Goal: Find specific page/section: Find specific page/section

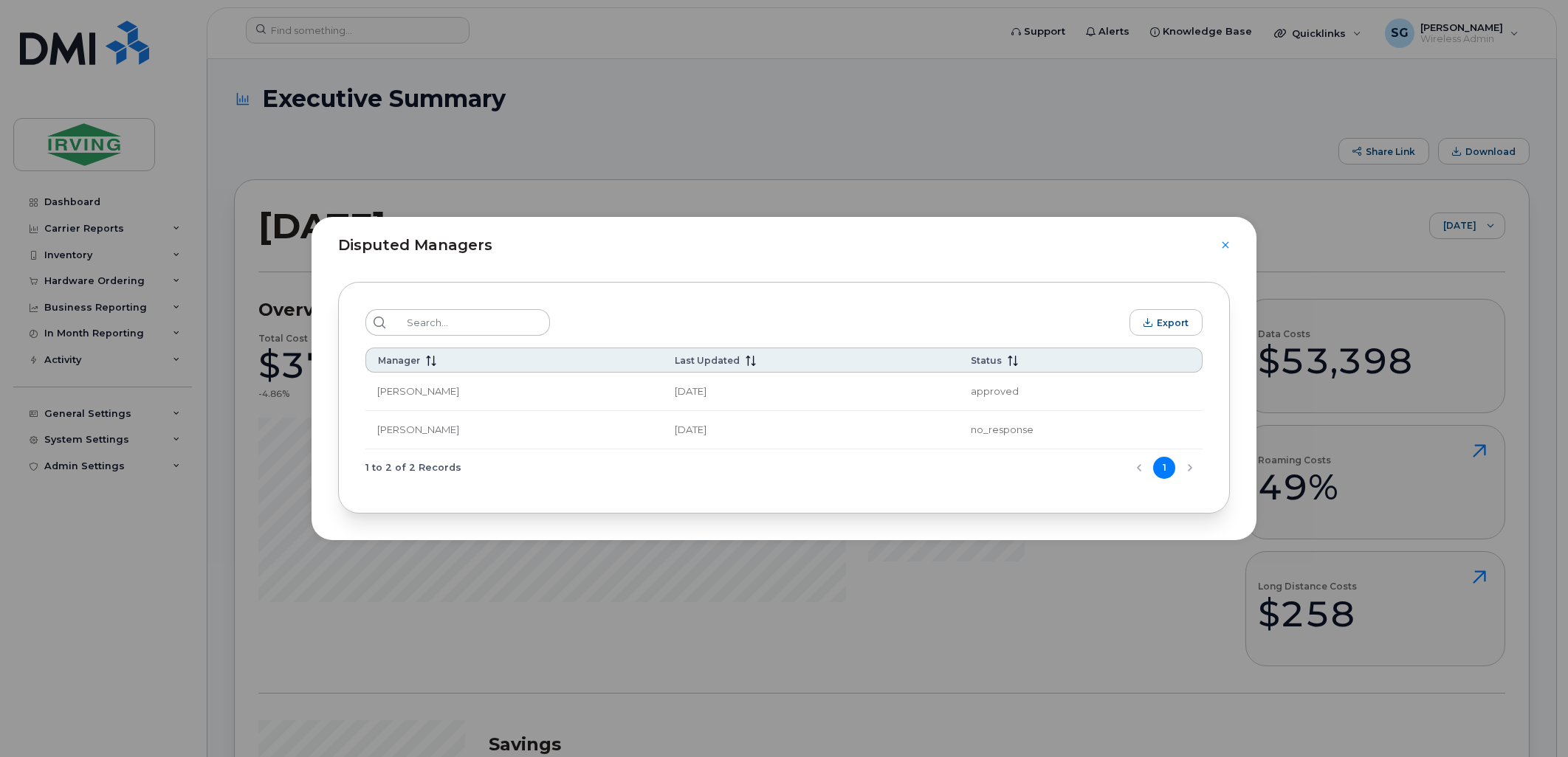
scroll to position [24561, 0]
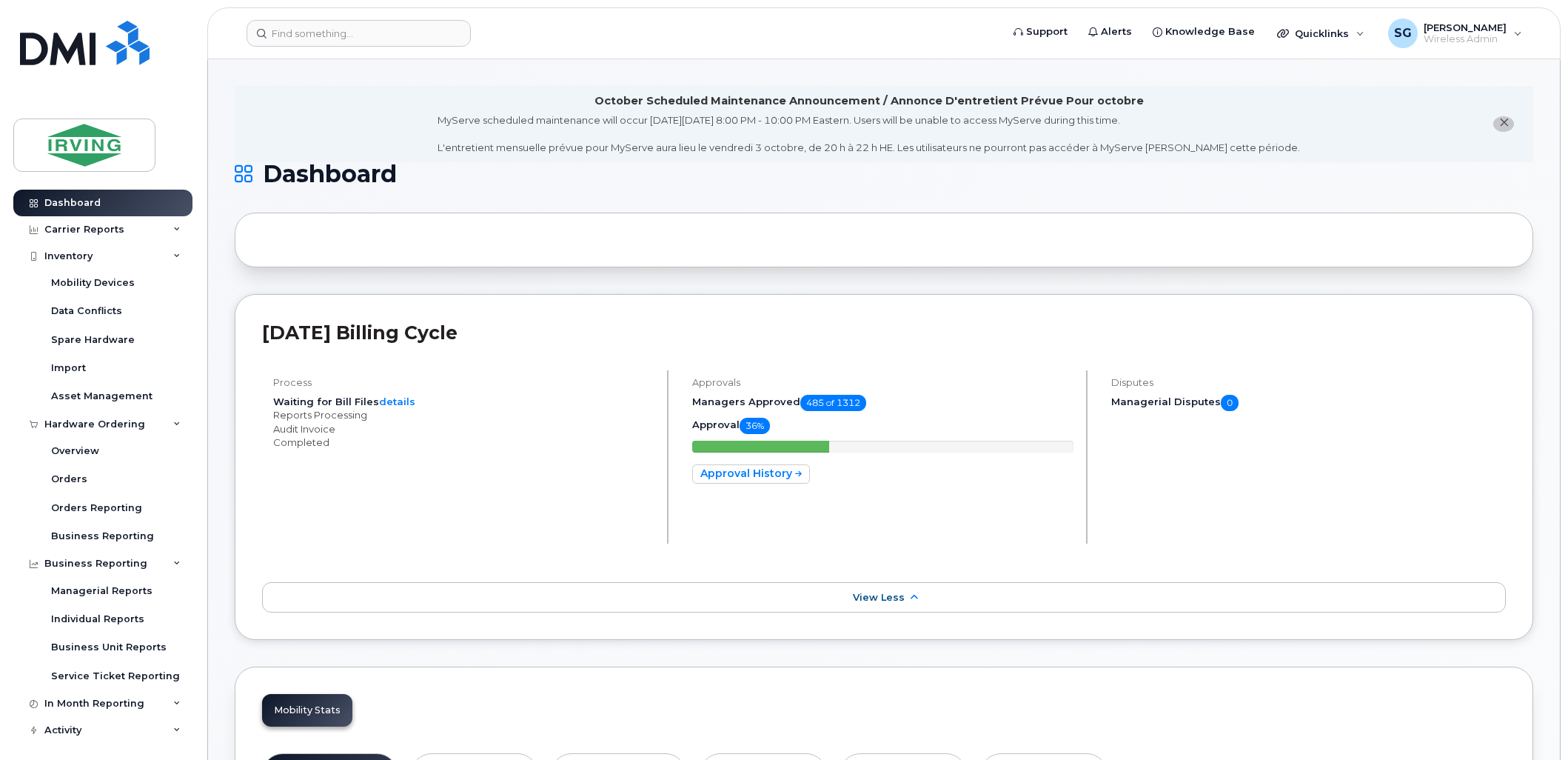
scroll to position [493, 0]
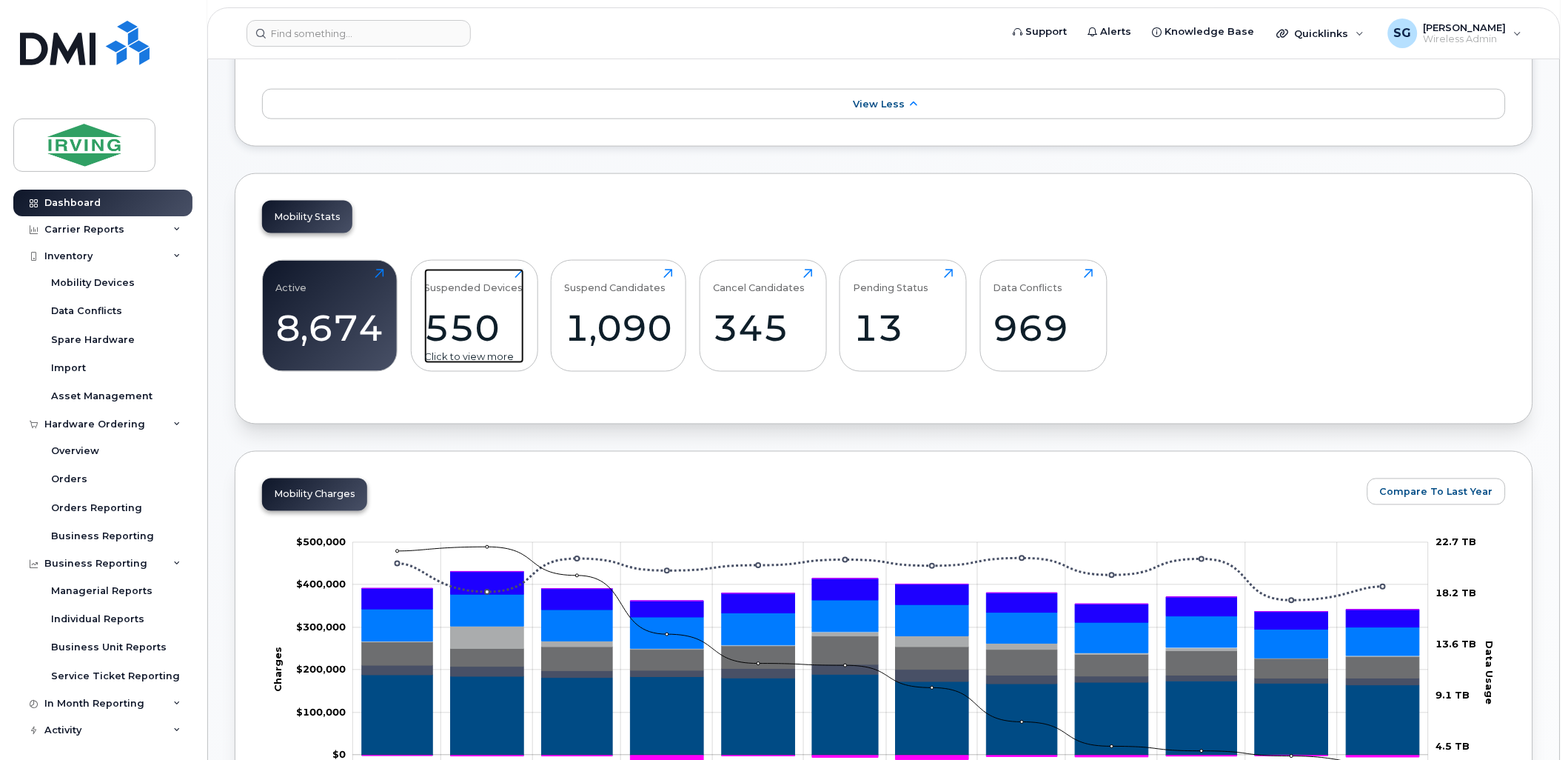
drag, startPoint x: 669, startPoint y: 271, endPoint x: 516, endPoint y: 279, distance: 153.2
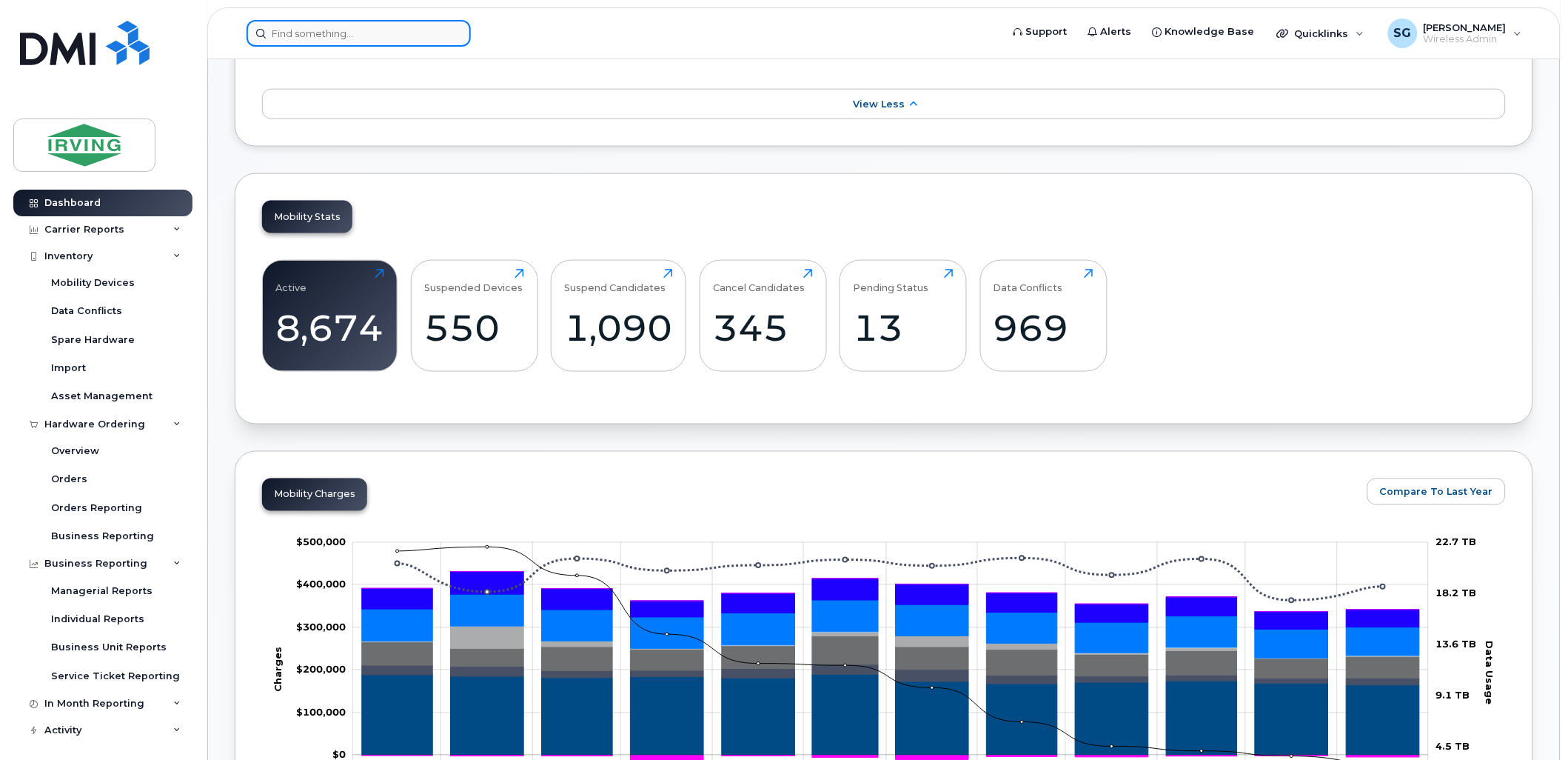
click at [336, 27] on input at bounding box center [359, 33] width 224 height 27
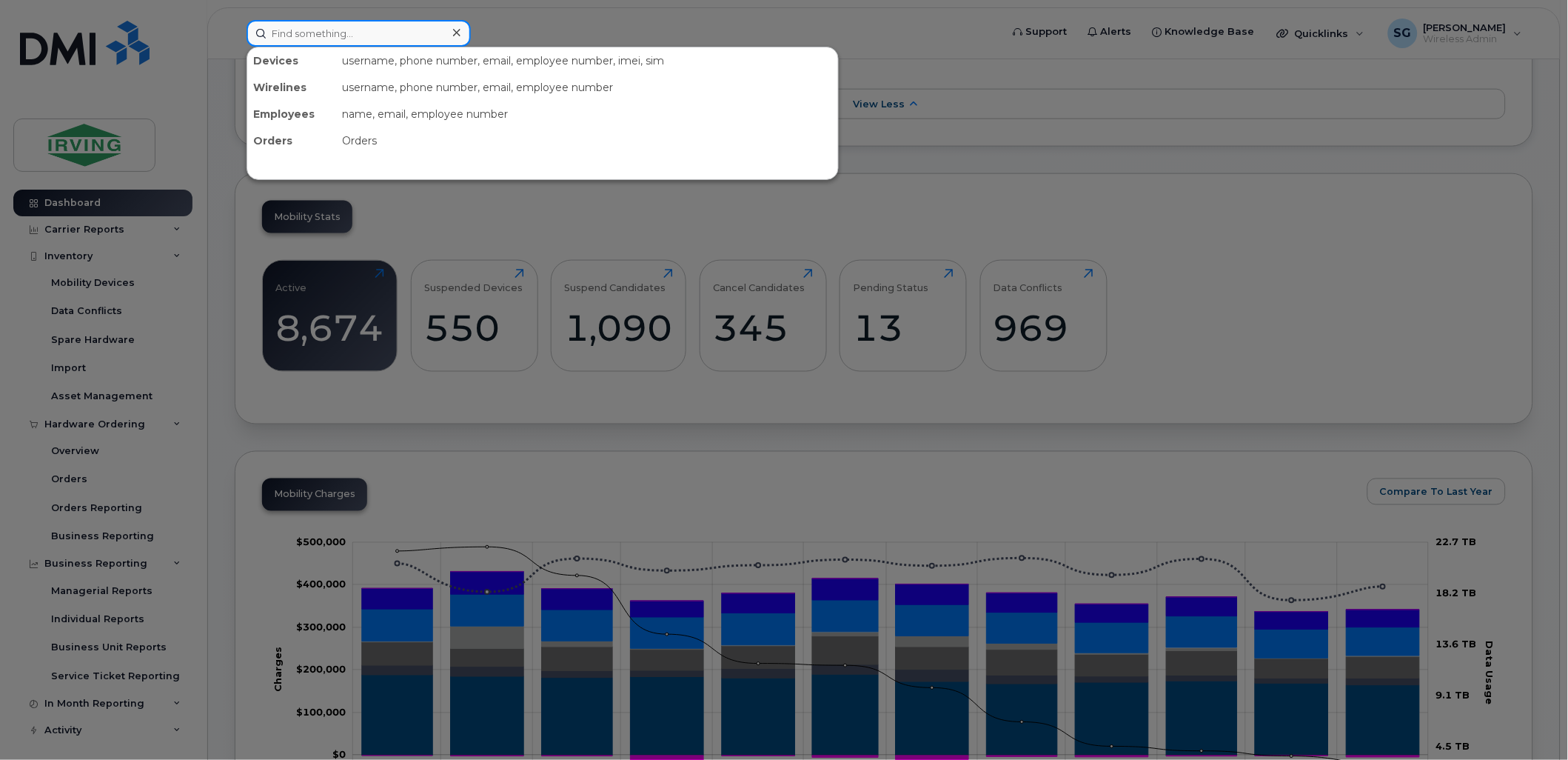
paste input "9023973522"
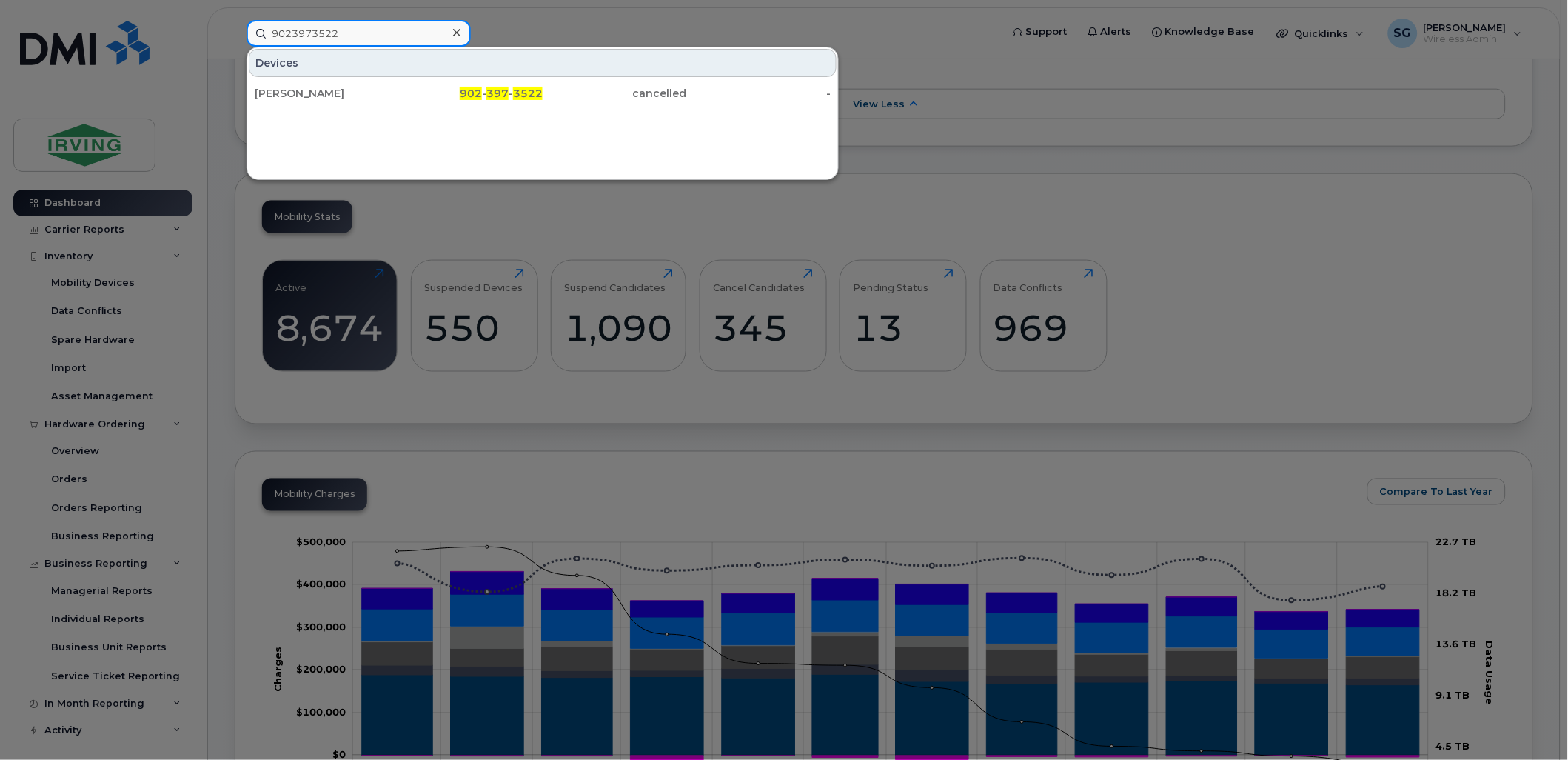
drag, startPoint x: 356, startPoint y: 40, endPoint x: 223, endPoint y: 40, distance: 133.0
click at [234, 40] on div "9023973522 Devices David Urquhart 902 - 397 - 3522 cancelled -" at bounding box center [618, 33] width 769 height 27
paste input "5064010034"
type input "5064010034"
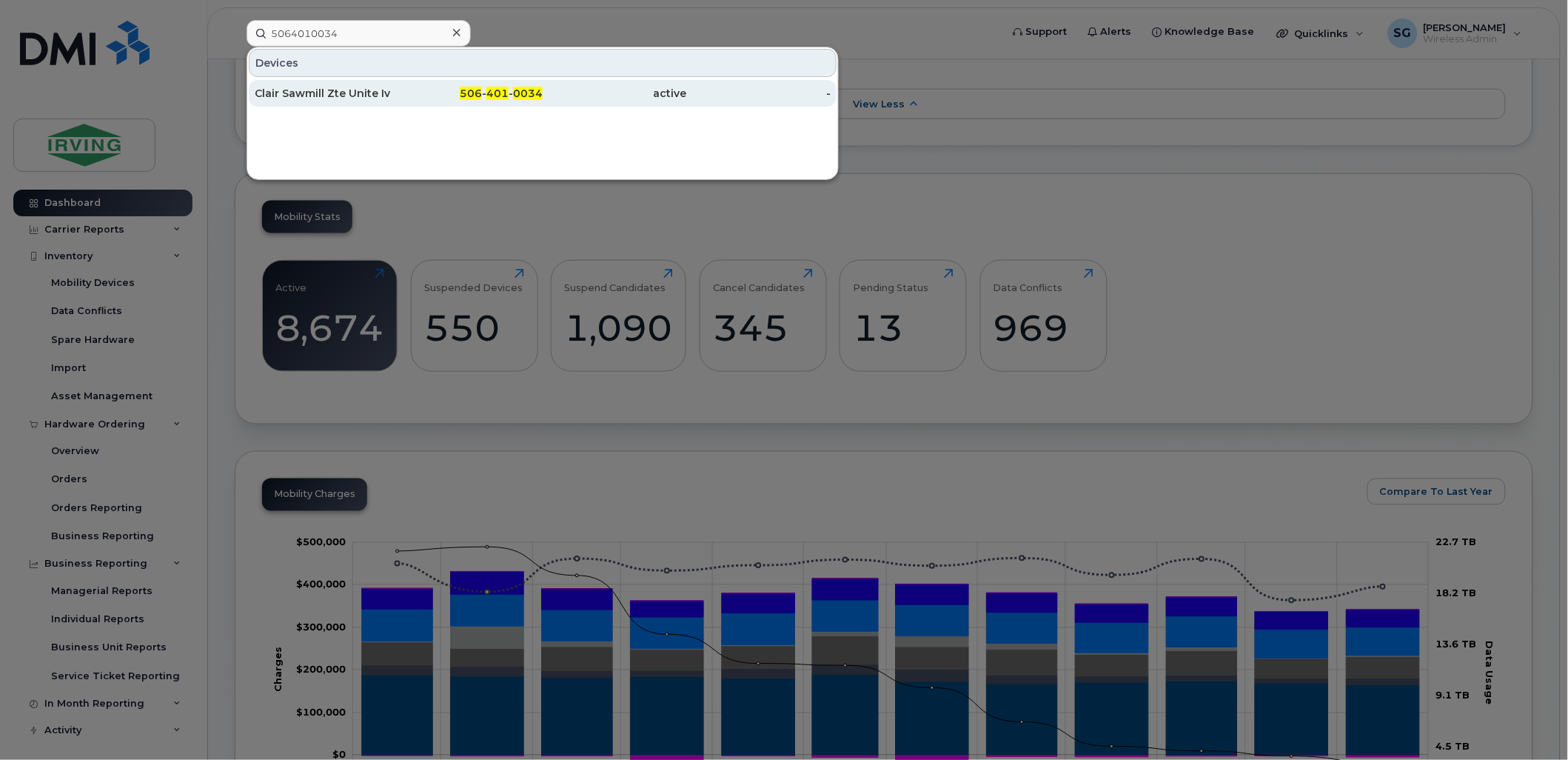
click at [286, 95] on div "Clair Sawmill Zte Unite Iv" at bounding box center [327, 93] width 144 height 14
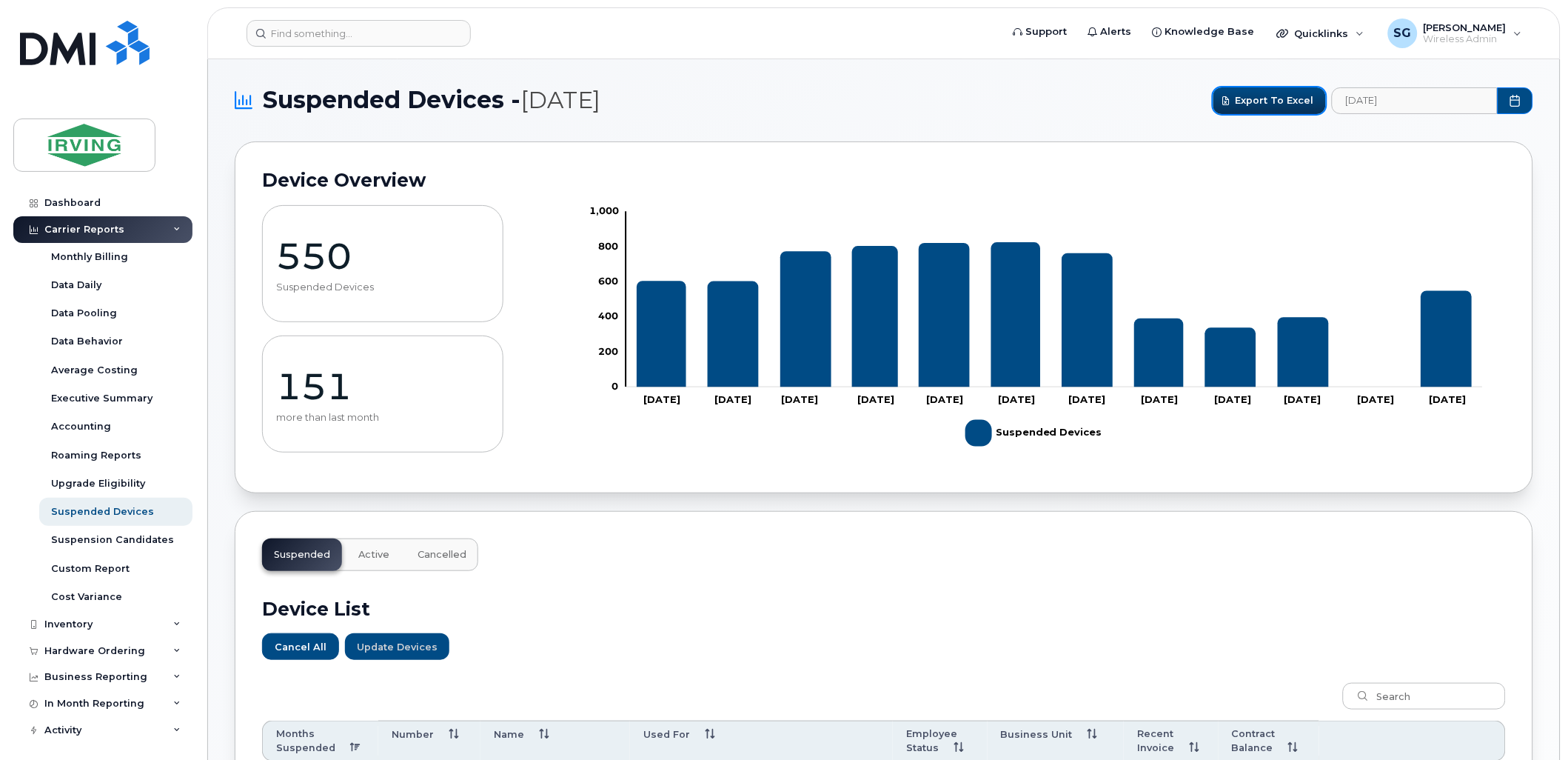
click at [1288, 99] on span "Export to Excel" at bounding box center [1274, 100] width 78 height 14
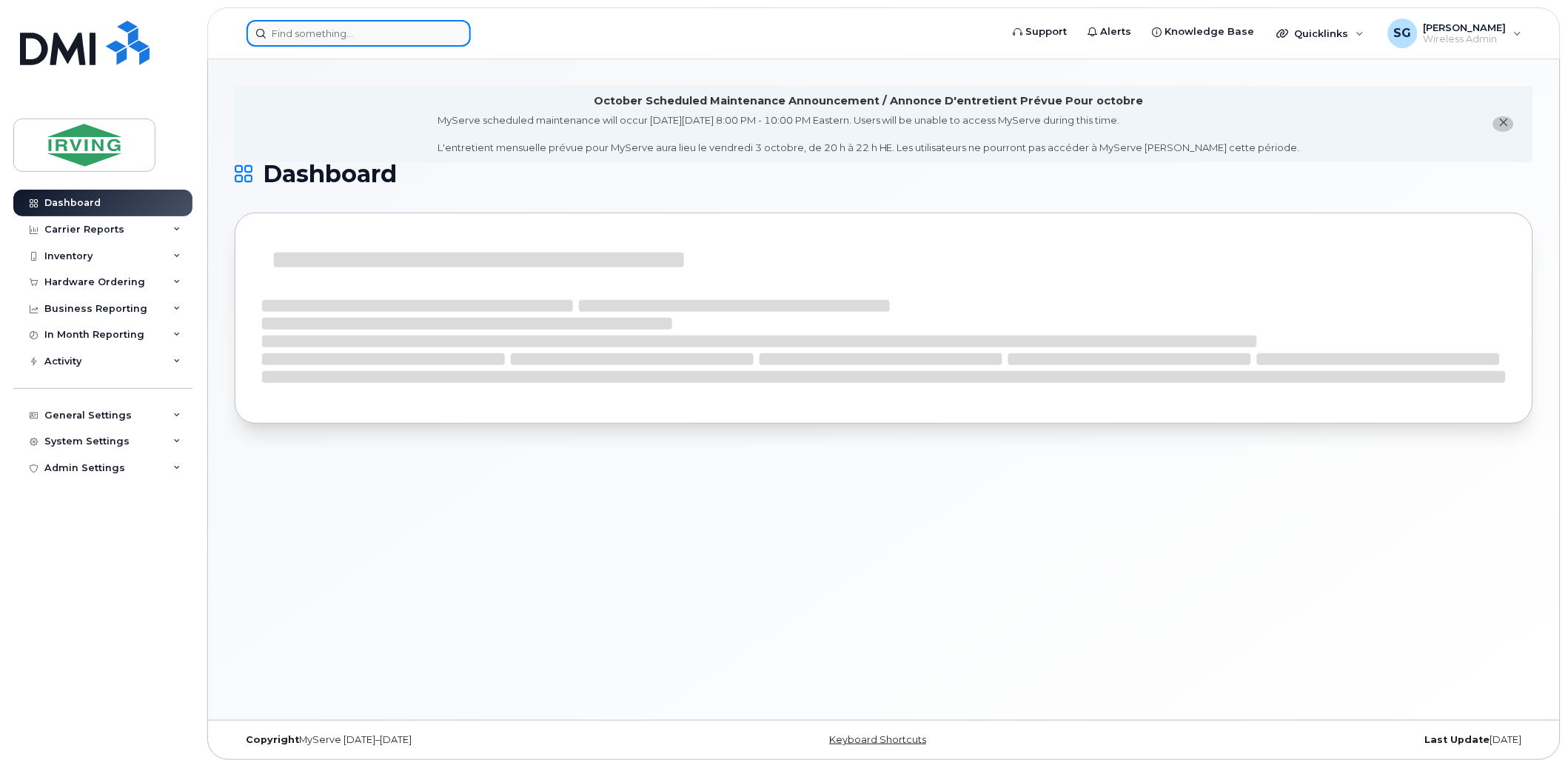
click at [346, 40] on input at bounding box center [359, 33] width 224 height 27
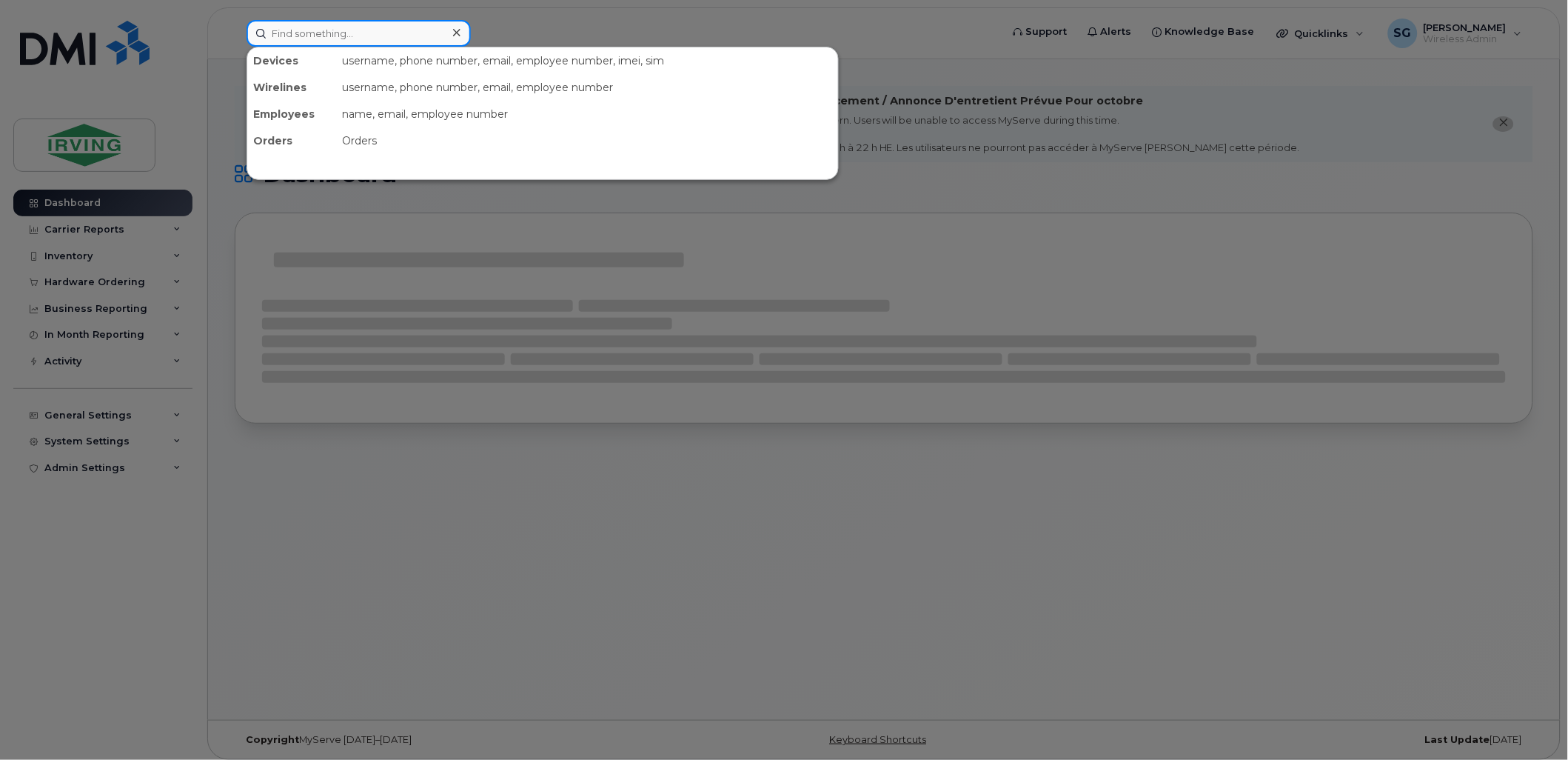
paste input "9022409378"
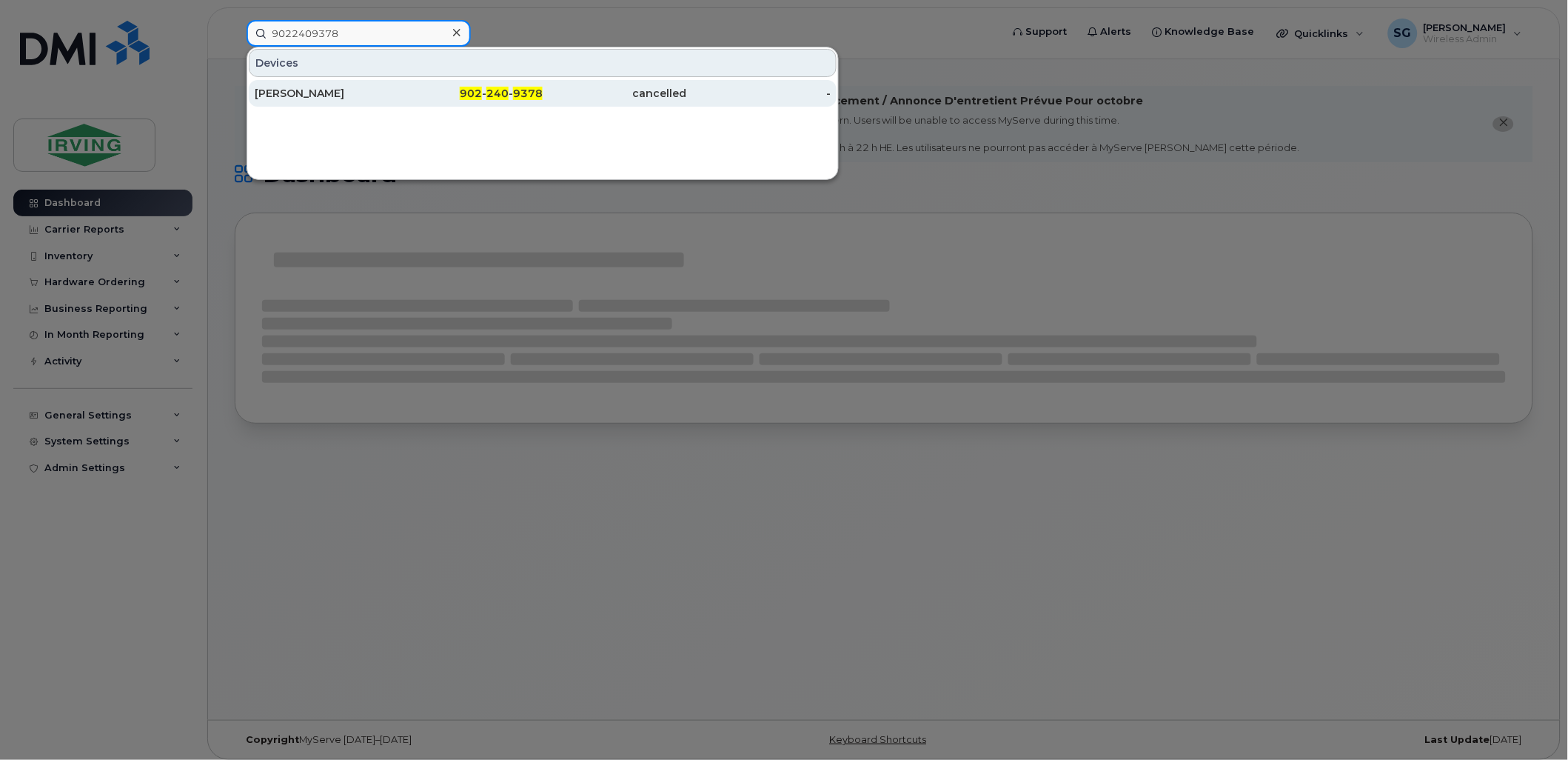
type input "9022409378"
drag, startPoint x: 312, startPoint y: 89, endPoint x: 415, endPoint y: 89, distance: 103.0
click at [312, 89] on div "[PERSON_NAME]" at bounding box center [327, 93] width 144 height 14
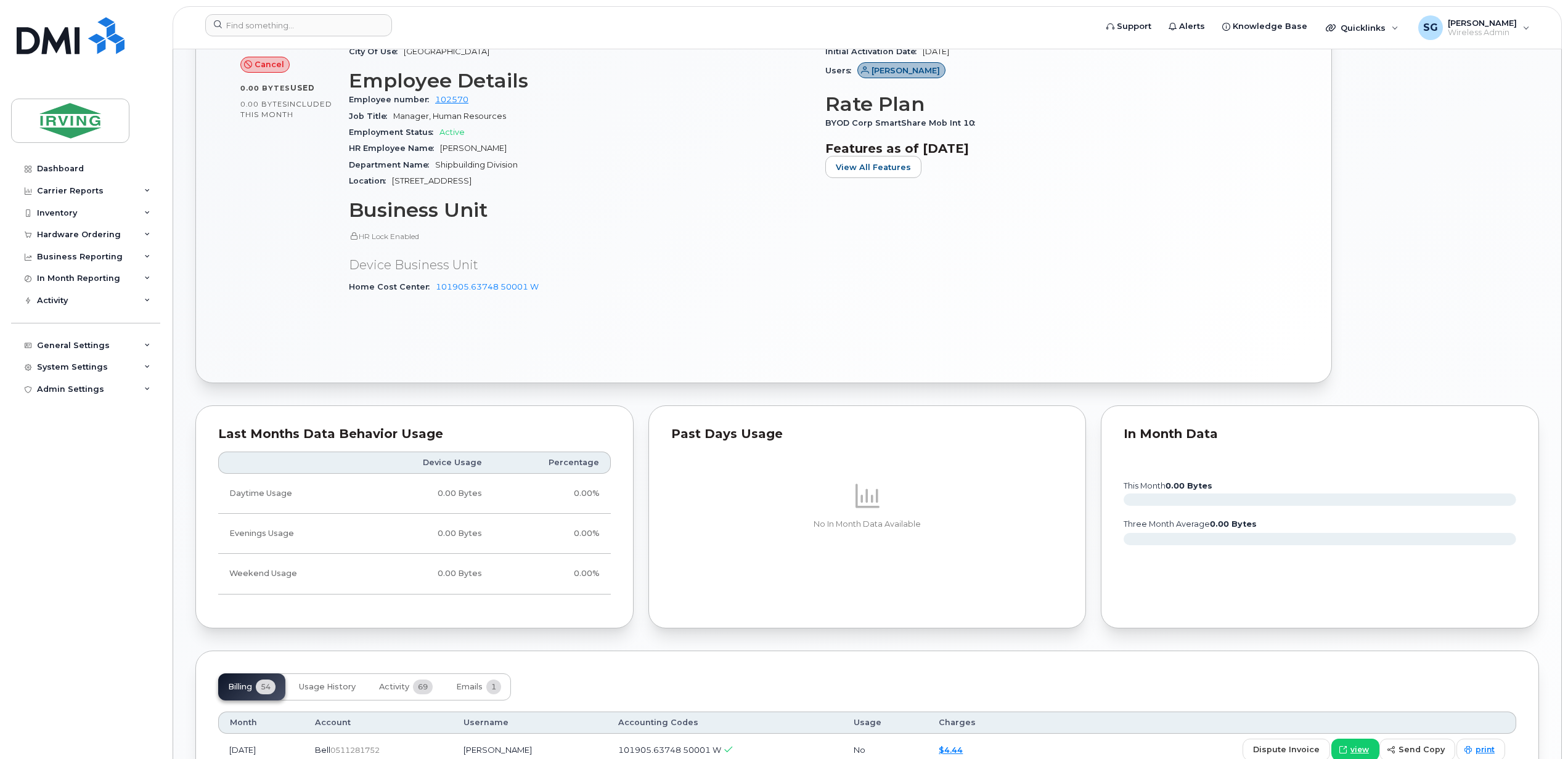
scroll to position [821, 0]
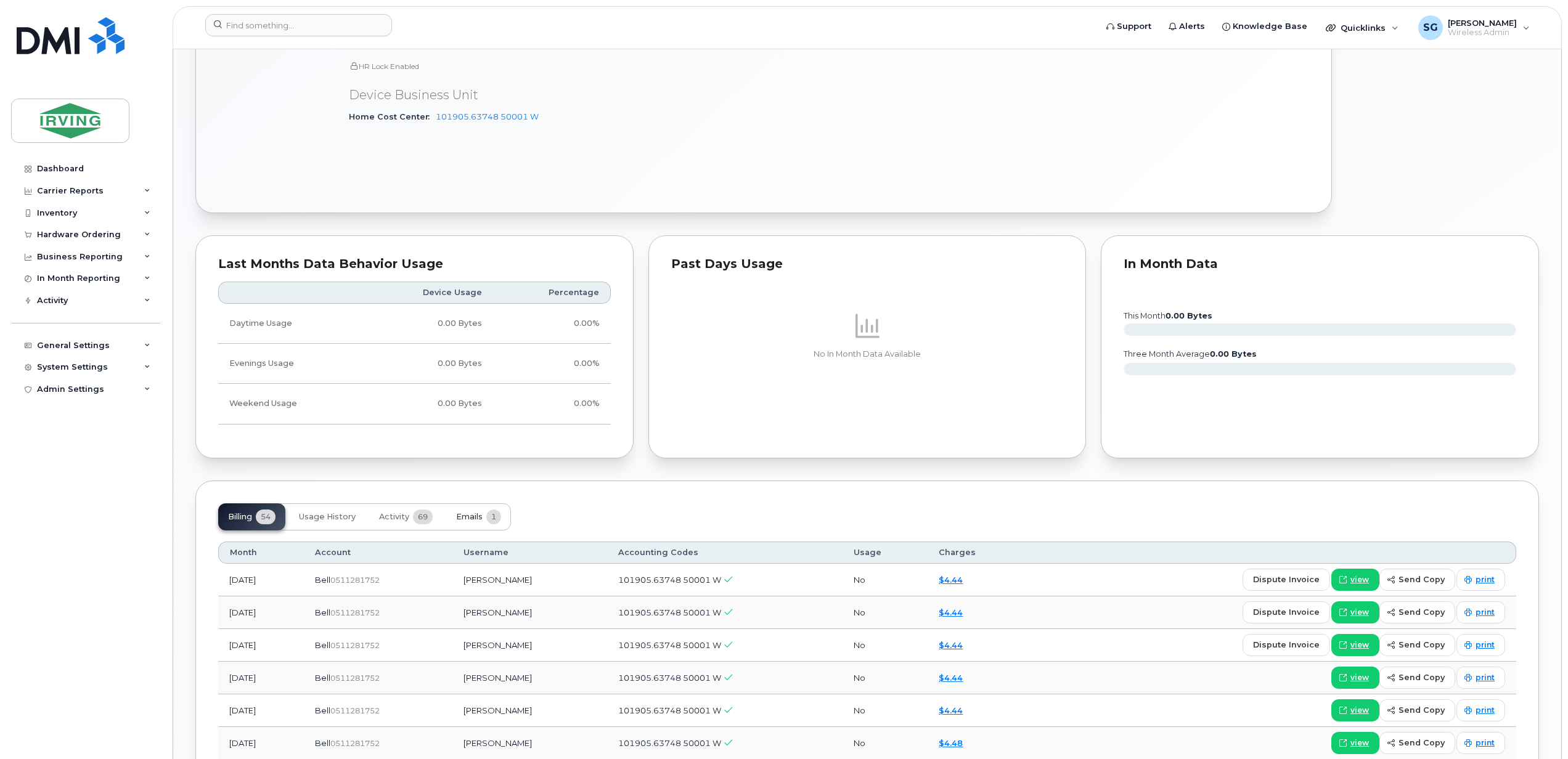
click at [466, 516] on span "Emails" at bounding box center [469, 517] width 26 height 10
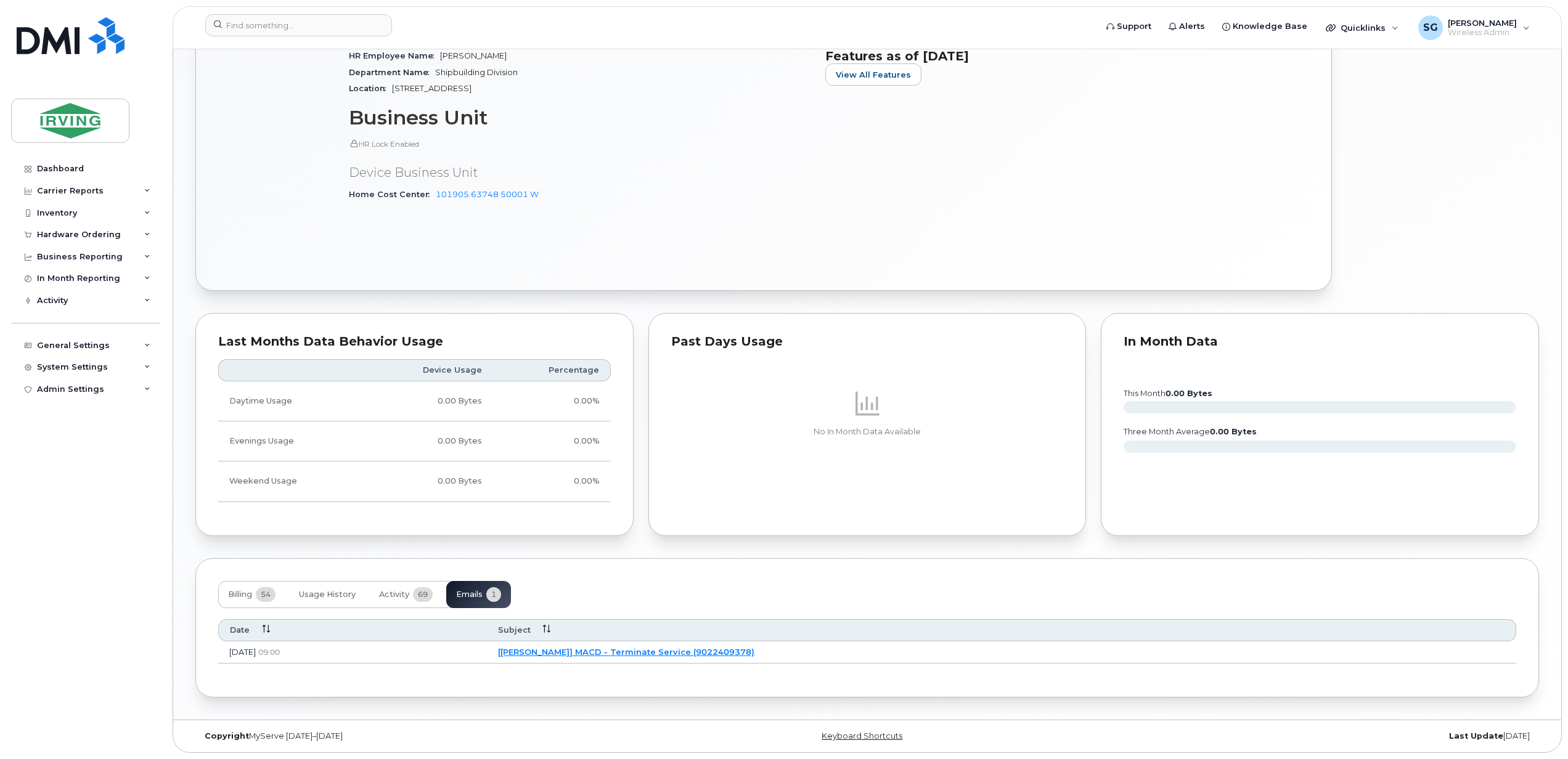
scroll to position [749, 0]
click at [402, 592] on span "Activity" at bounding box center [394, 594] width 30 height 10
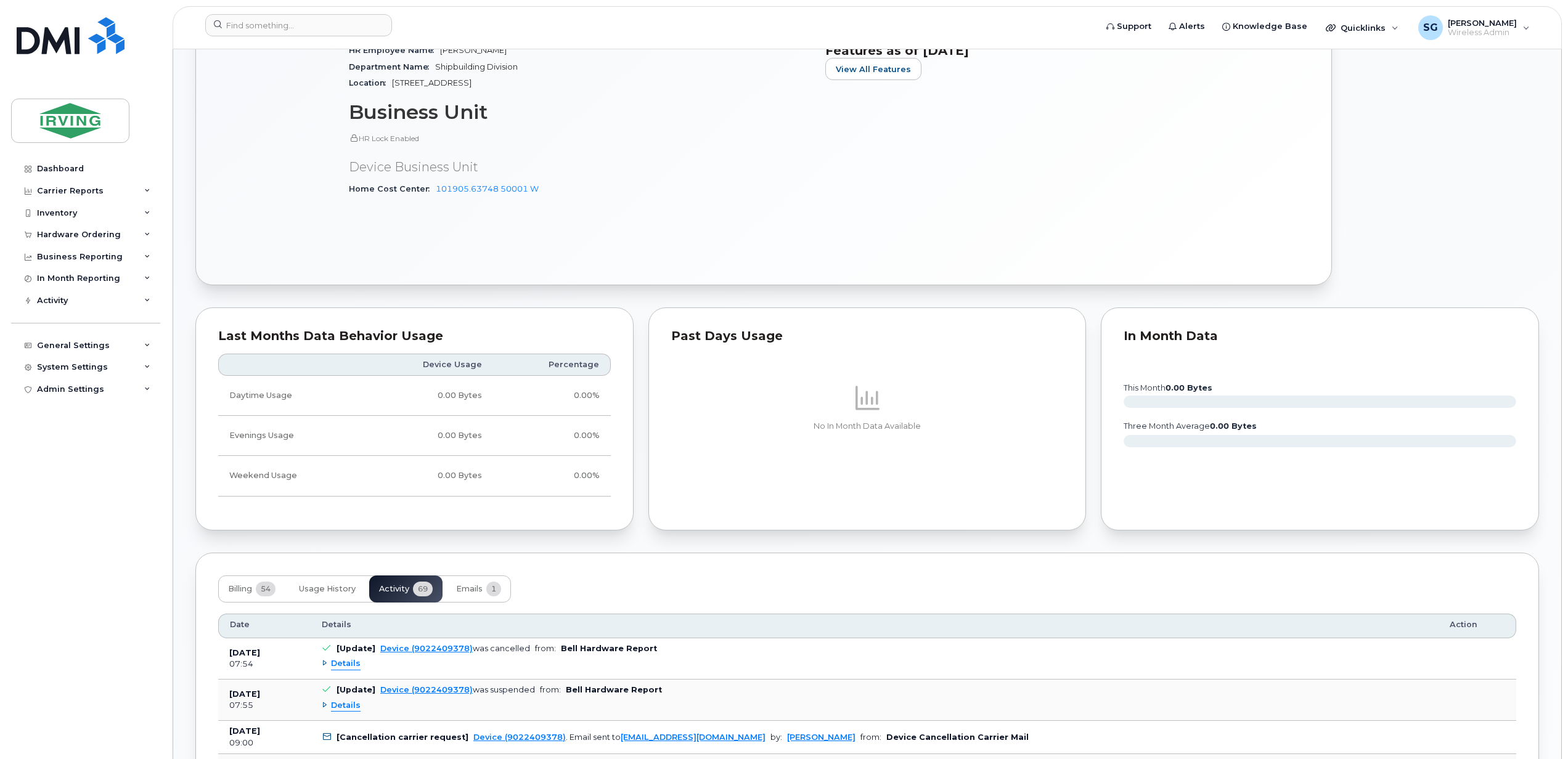
scroll to position [831, 0]
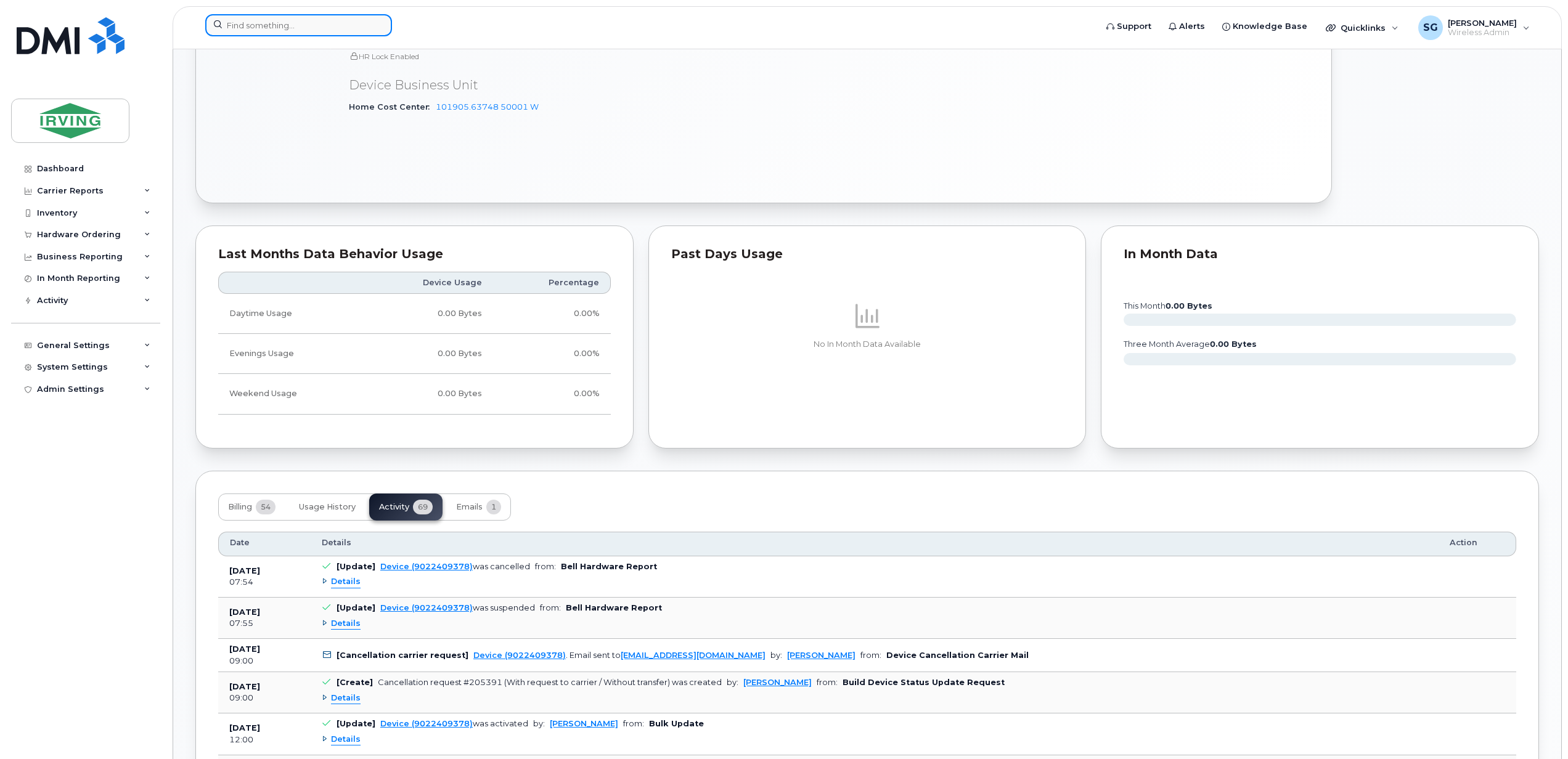
click at [254, 28] on input at bounding box center [299, 26] width 187 height 22
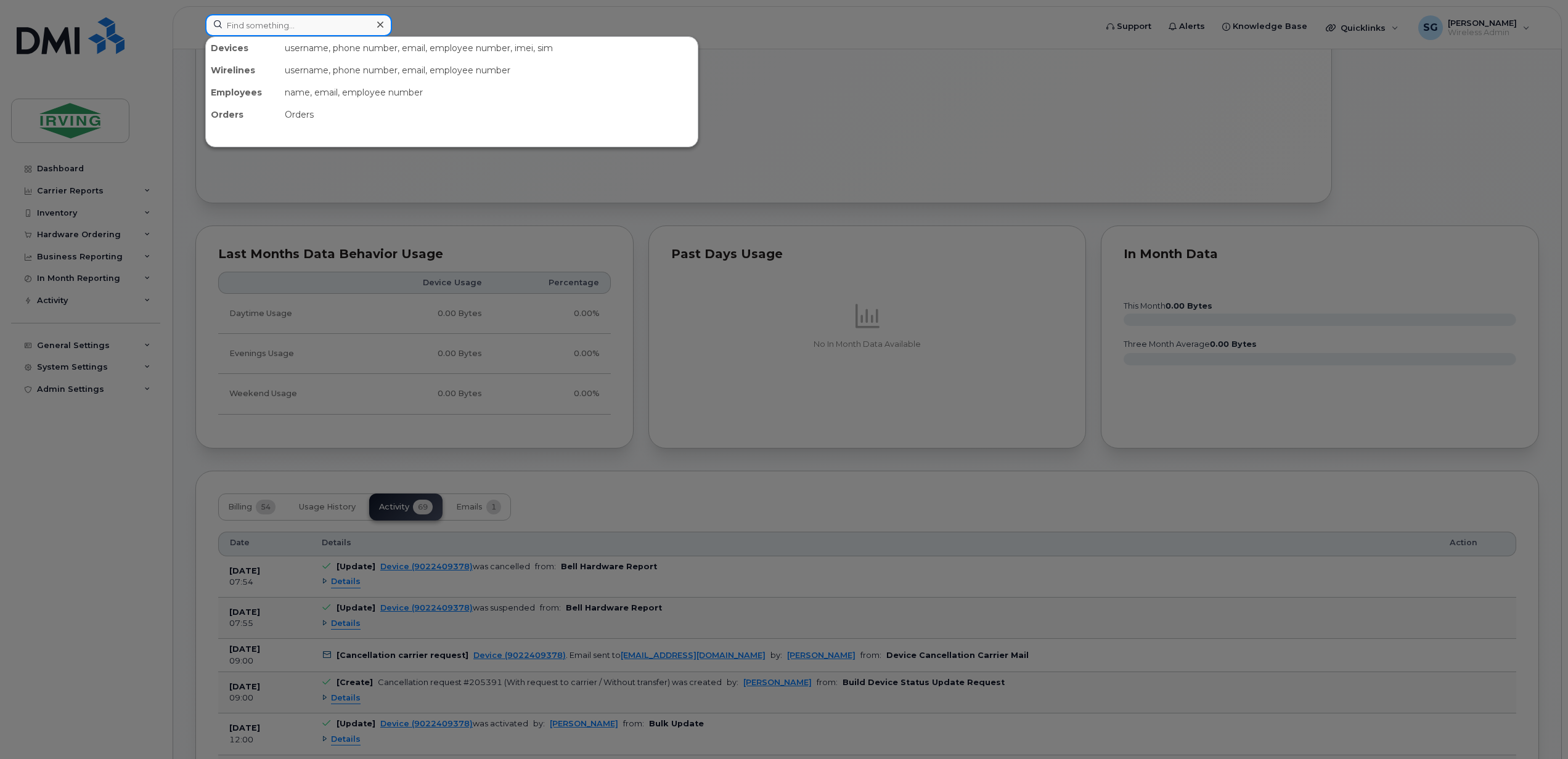
paste input "7823240925"
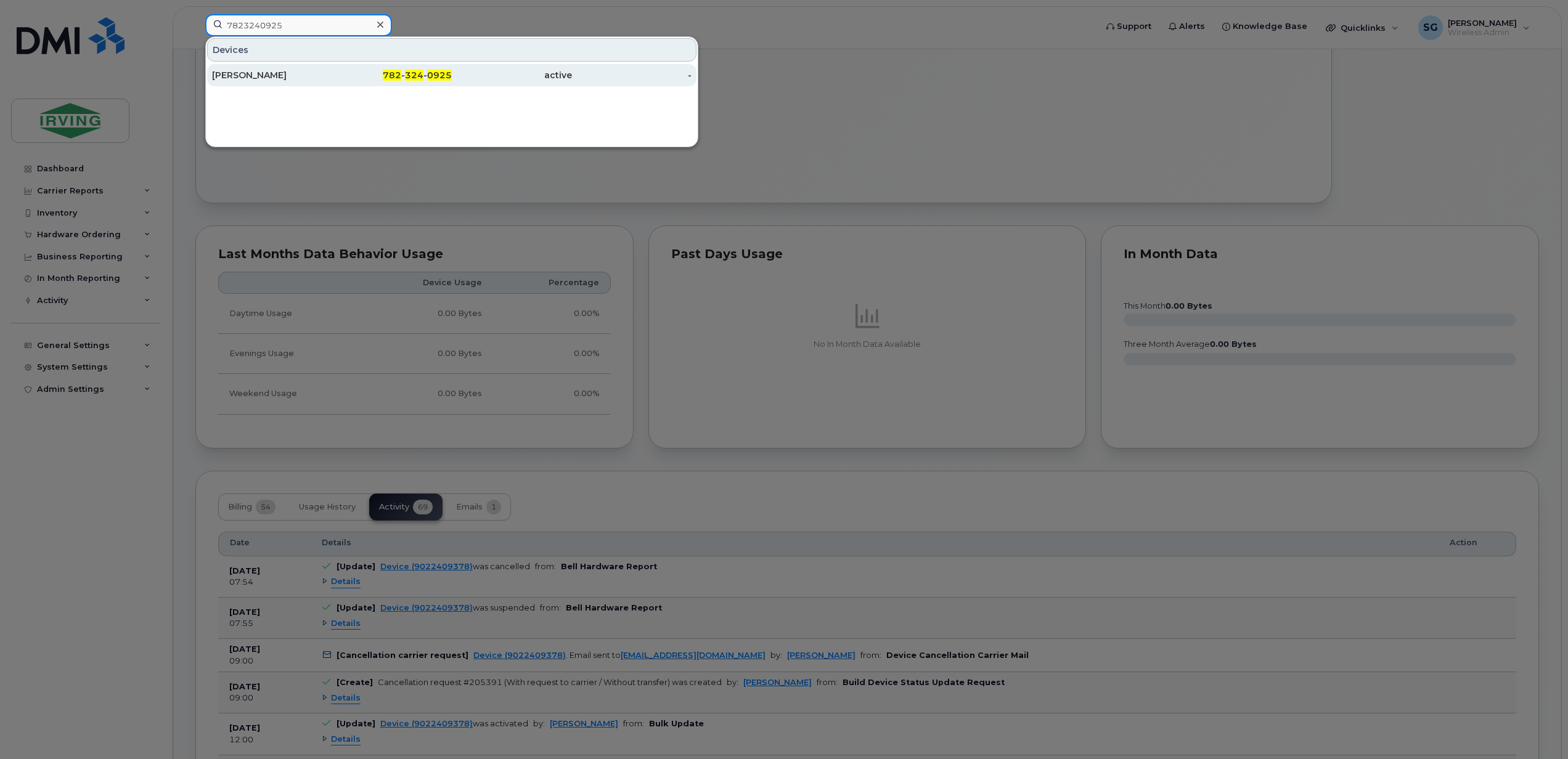
type input "7823240925"
click at [245, 82] on div "[PERSON_NAME]" at bounding box center [272, 75] width 120 height 22
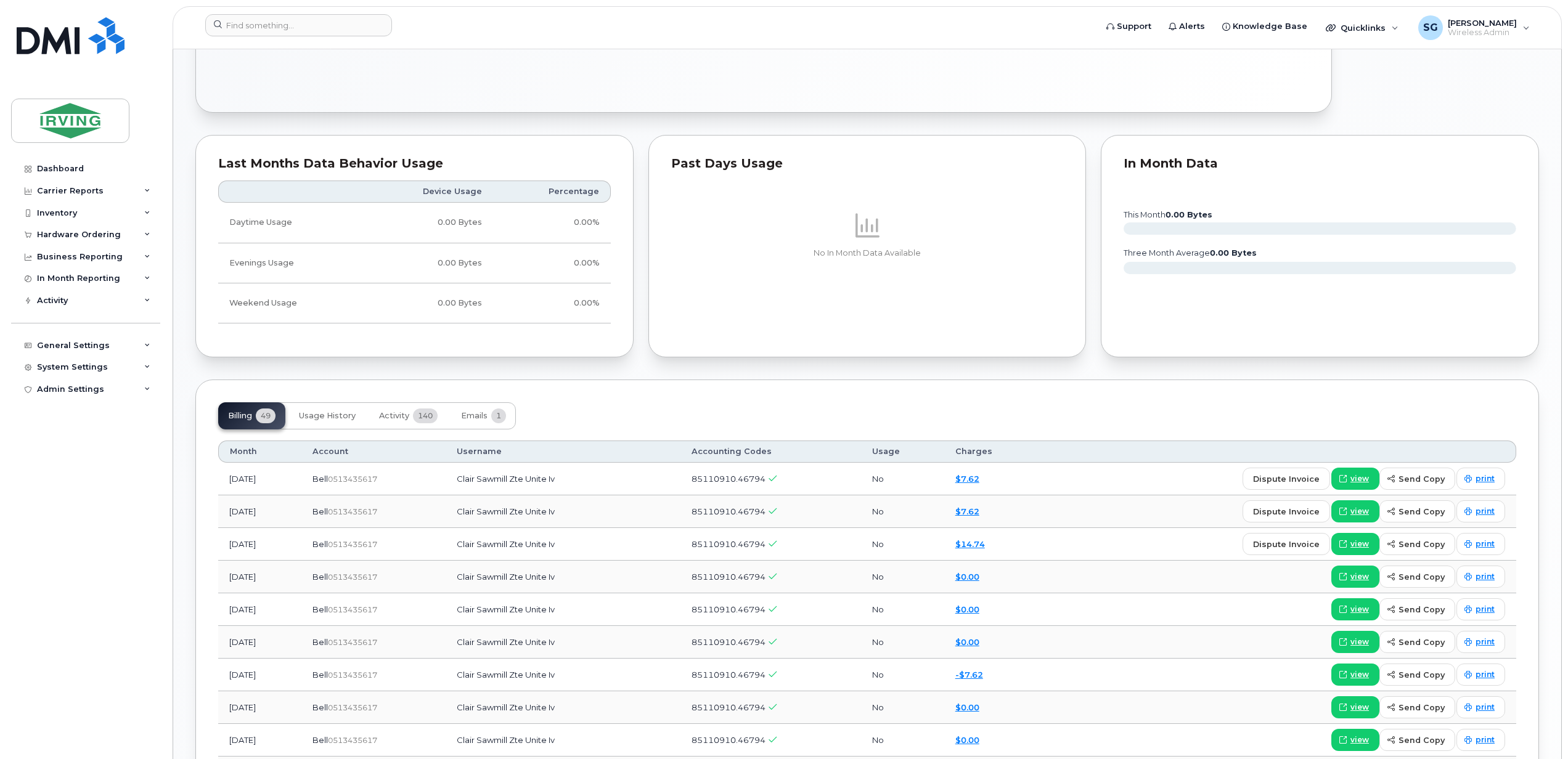
scroll to position [986, 0]
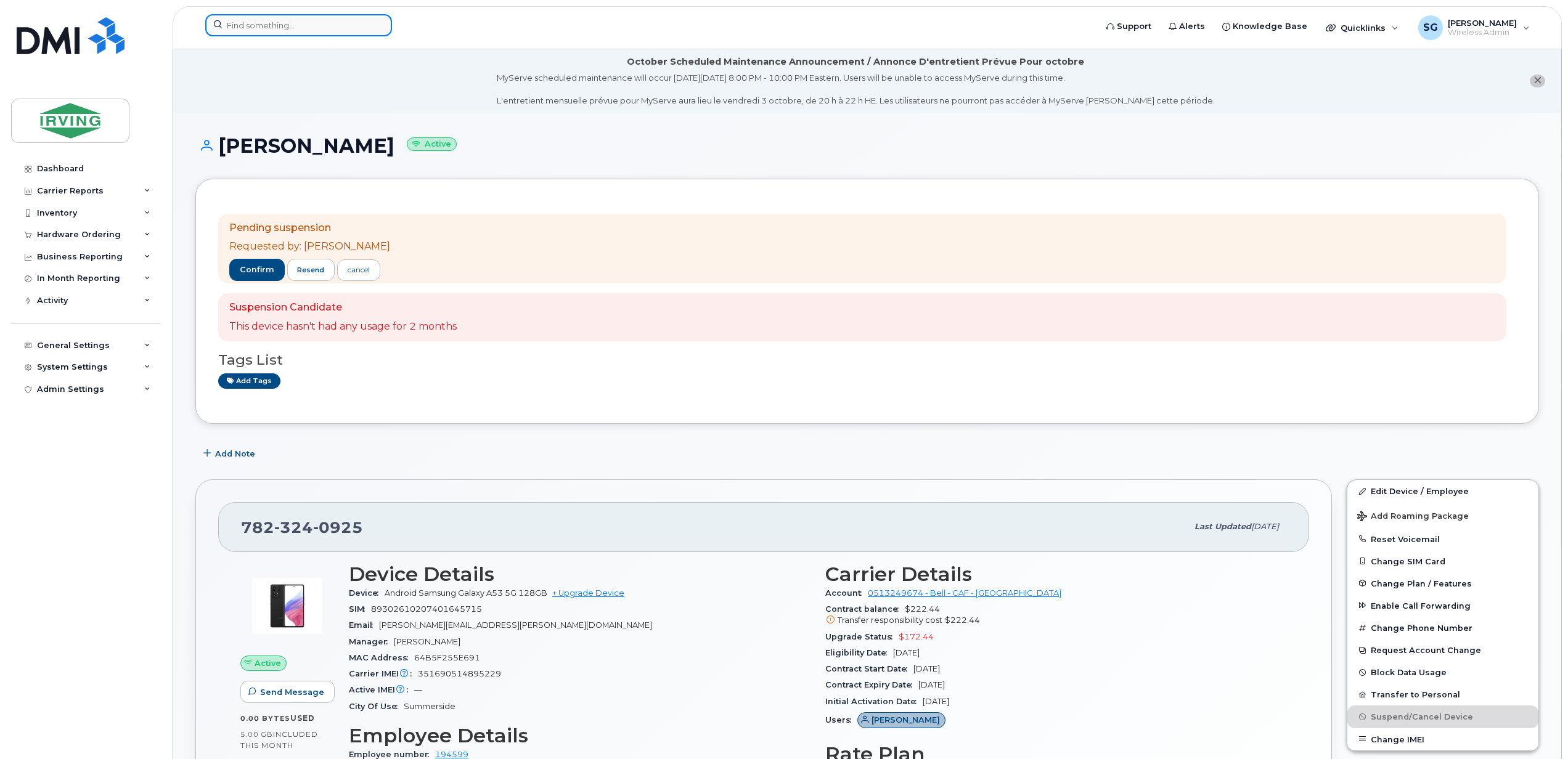
click at [264, 33] on input at bounding box center [299, 26] width 187 height 22
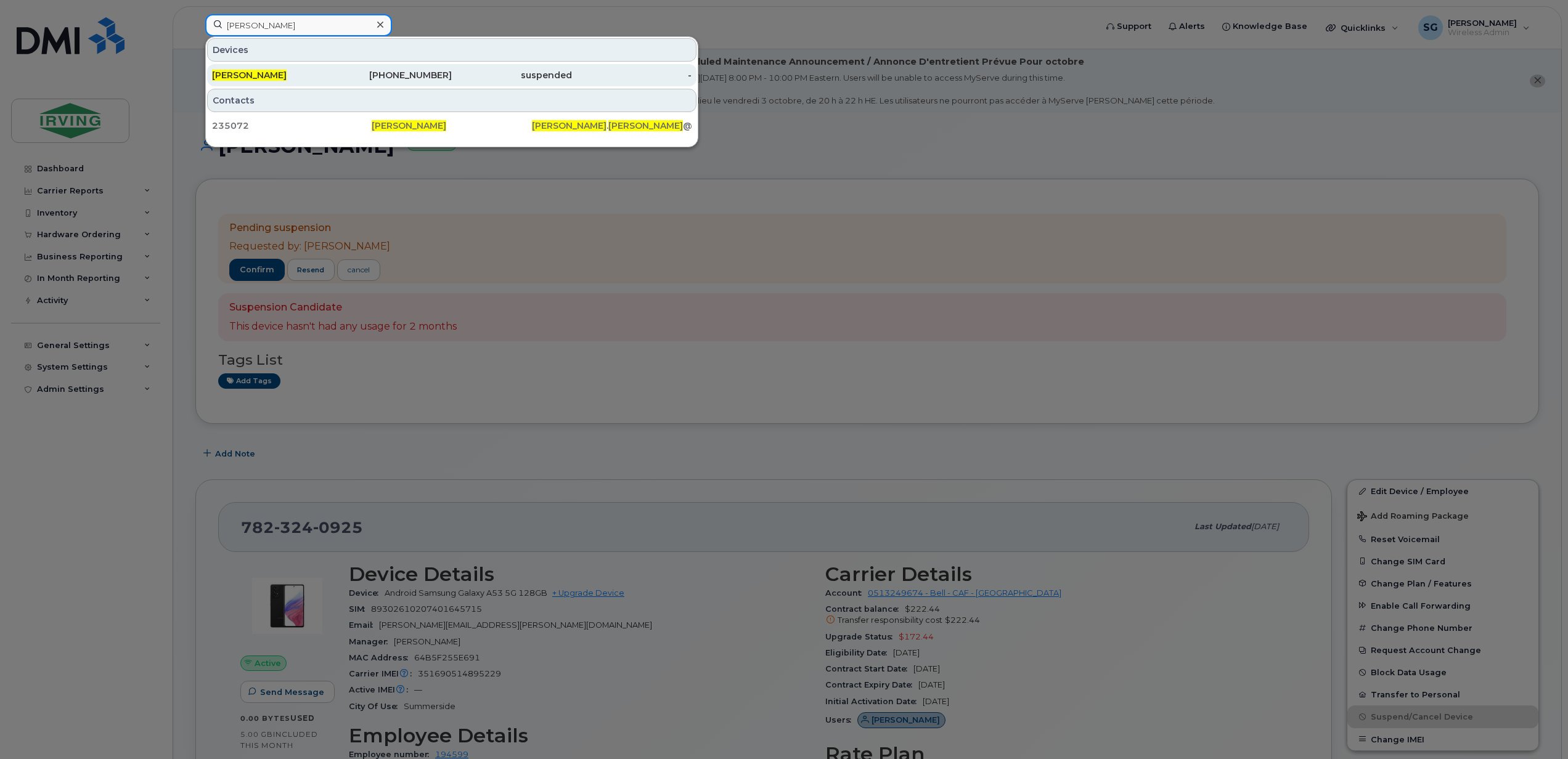
type input "chris vincent"
drag, startPoint x: 275, startPoint y: 75, endPoint x: 281, endPoint y: 92, distance: 18.0
click at [275, 75] on div "Chris Vincent" at bounding box center [272, 75] width 120 height 12
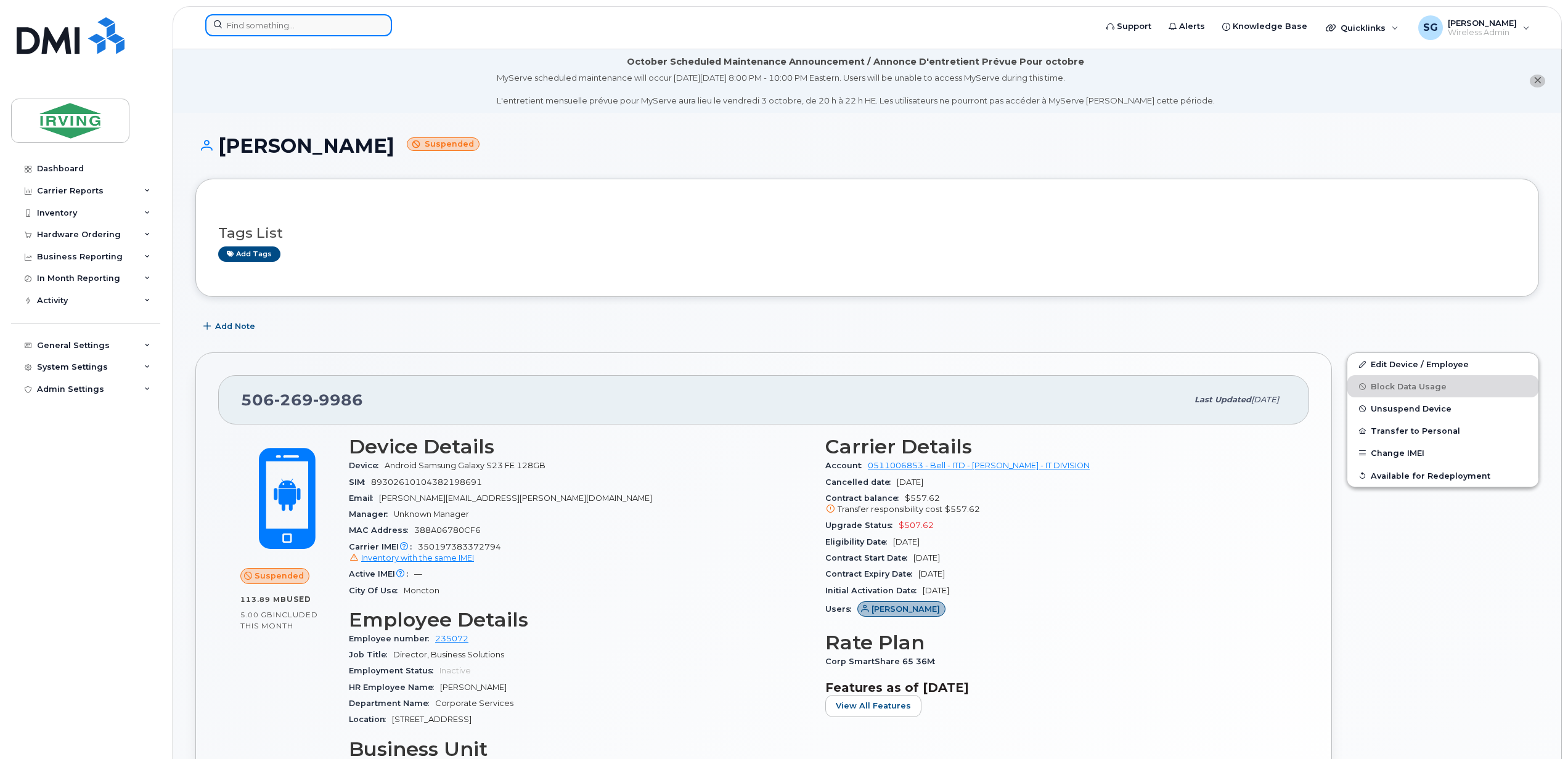
click at [299, 33] on input at bounding box center [299, 26] width 187 height 22
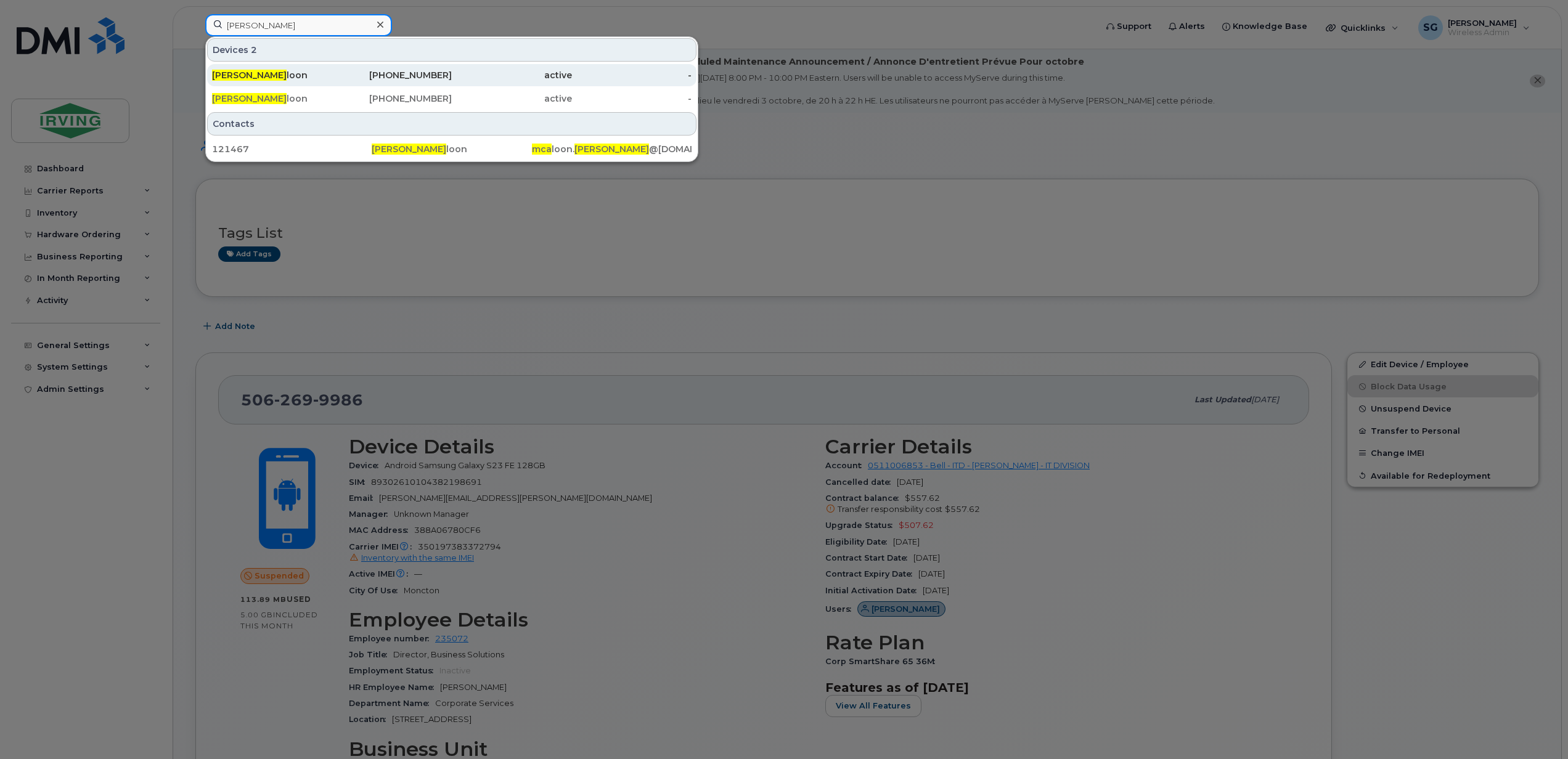
type input "andrew mca"
drag, startPoint x: 280, startPoint y: 74, endPoint x: 356, endPoint y: 111, distance: 84.5
click at [280, 74] on div "Andrew McA loon" at bounding box center [272, 75] width 120 height 12
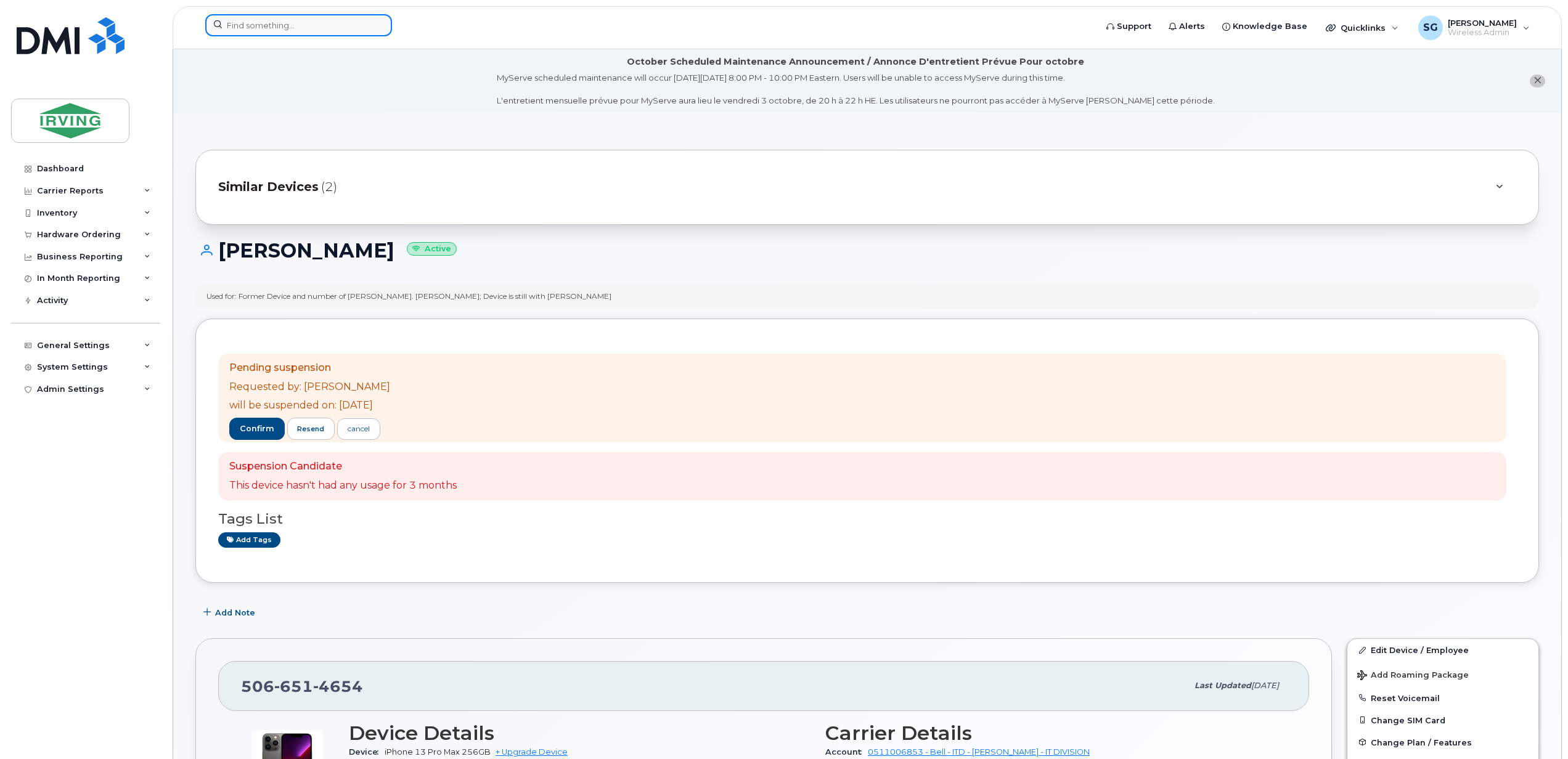
click at [311, 28] on input at bounding box center [299, 26] width 187 height 22
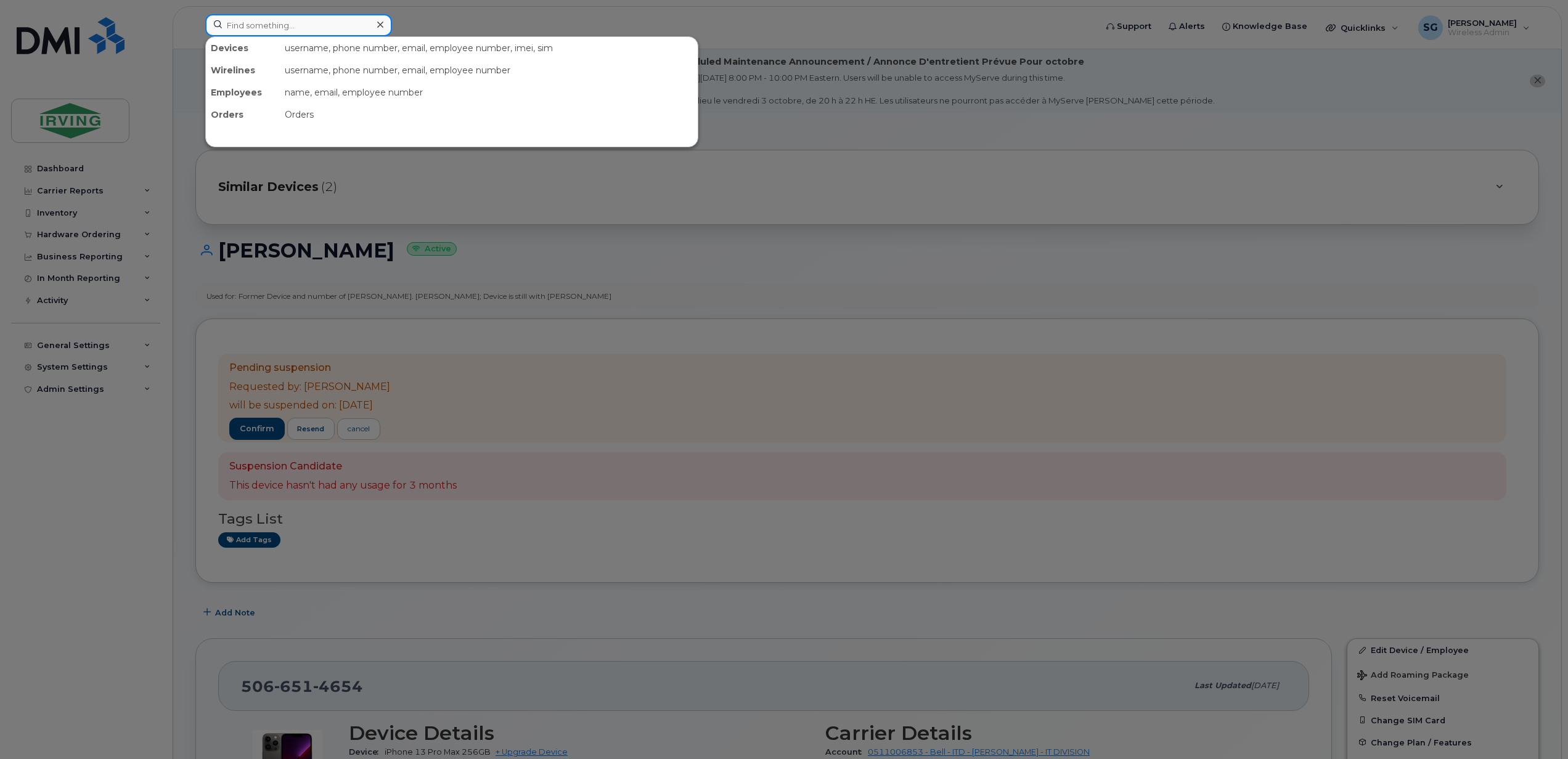
paste input "506-282-3856"
drag, startPoint x: 326, startPoint y: 30, endPoint x: 239, endPoint y: 28, distance: 87.0
click at [239, 28] on input "506-282-3856" at bounding box center [299, 26] width 187 height 22
paste input "506282"
drag, startPoint x: 317, startPoint y: 26, endPoint x: 168, endPoint y: 25, distance: 149.0
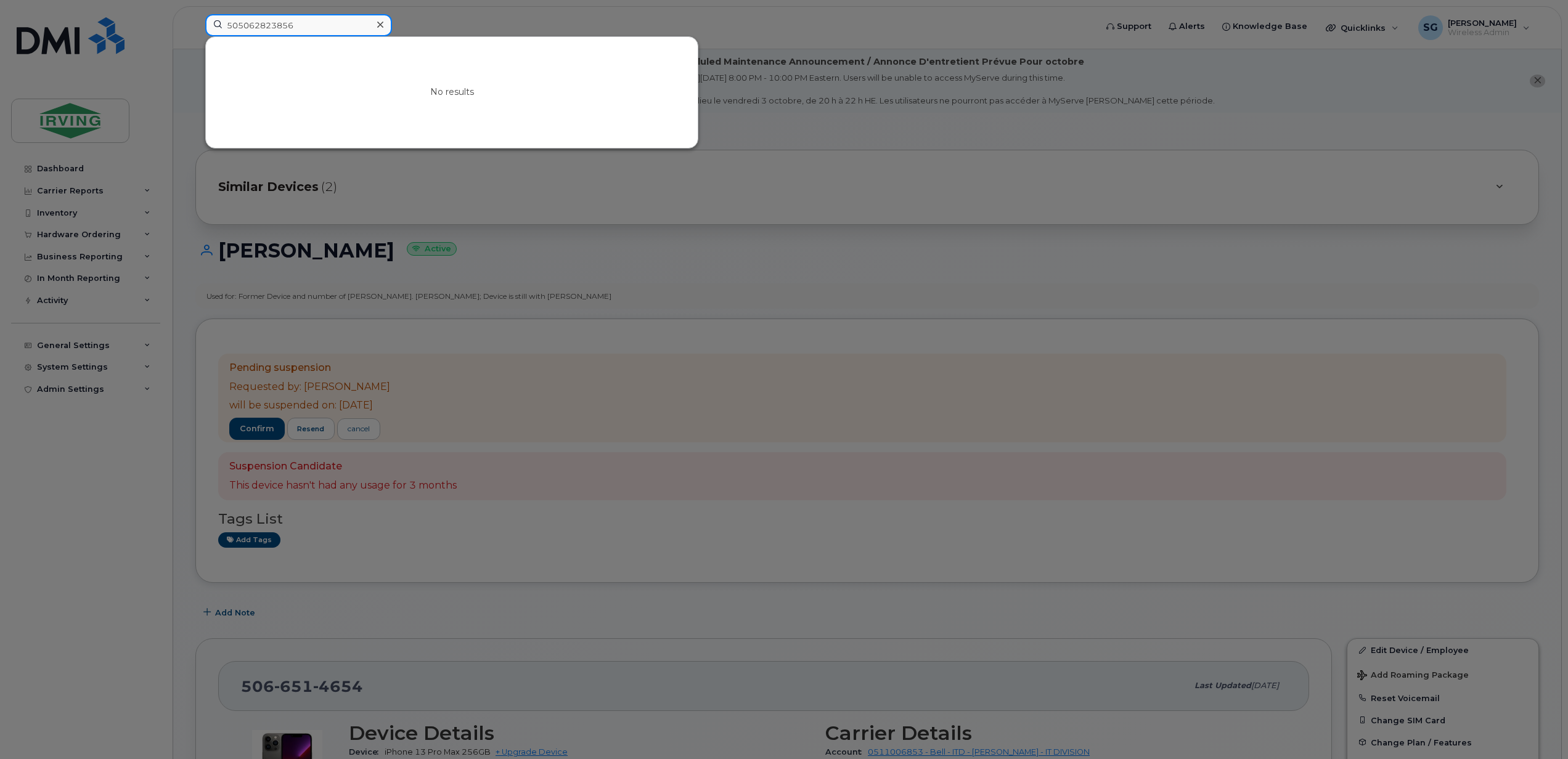
click at [195, 25] on div "505062823856 No results" at bounding box center [646, 28] width 903 height 27
paste input
drag, startPoint x: 292, startPoint y: 28, endPoint x: 136, endPoint y: 22, distance: 156.1
click at [195, 22] on div "5062823856 No results" at bounding box center [646, 28] width 903 height 27
paste input "8629804"
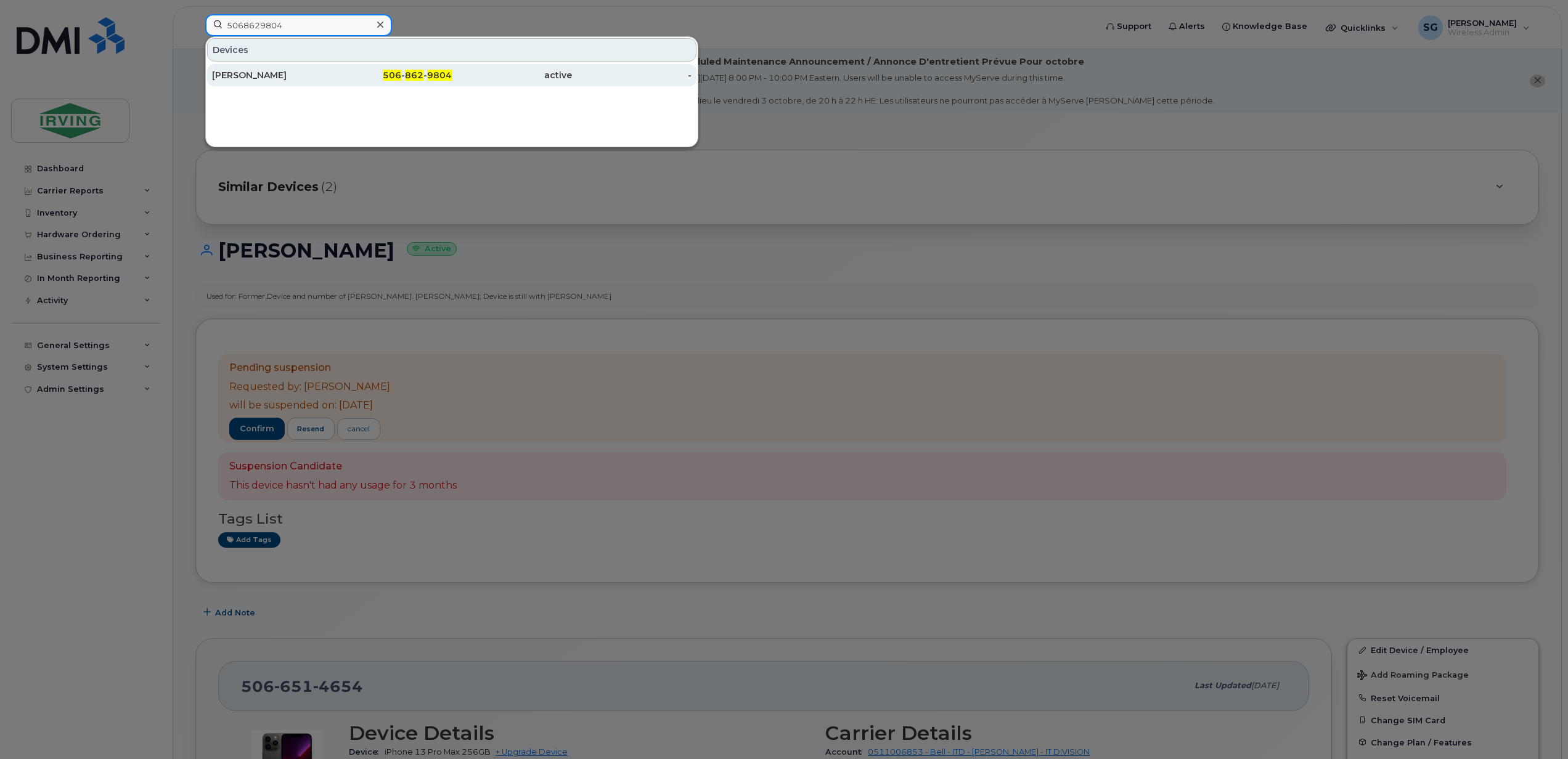
type input "5068629804"
drag, startPoint x: 259, startPoint y: 75, endPoint x: 589, endPoint y: 230, distance: 364.6
click at [259, 75] on div "Grant Kantor" at bounding box center [272, 75] width 120 height 12
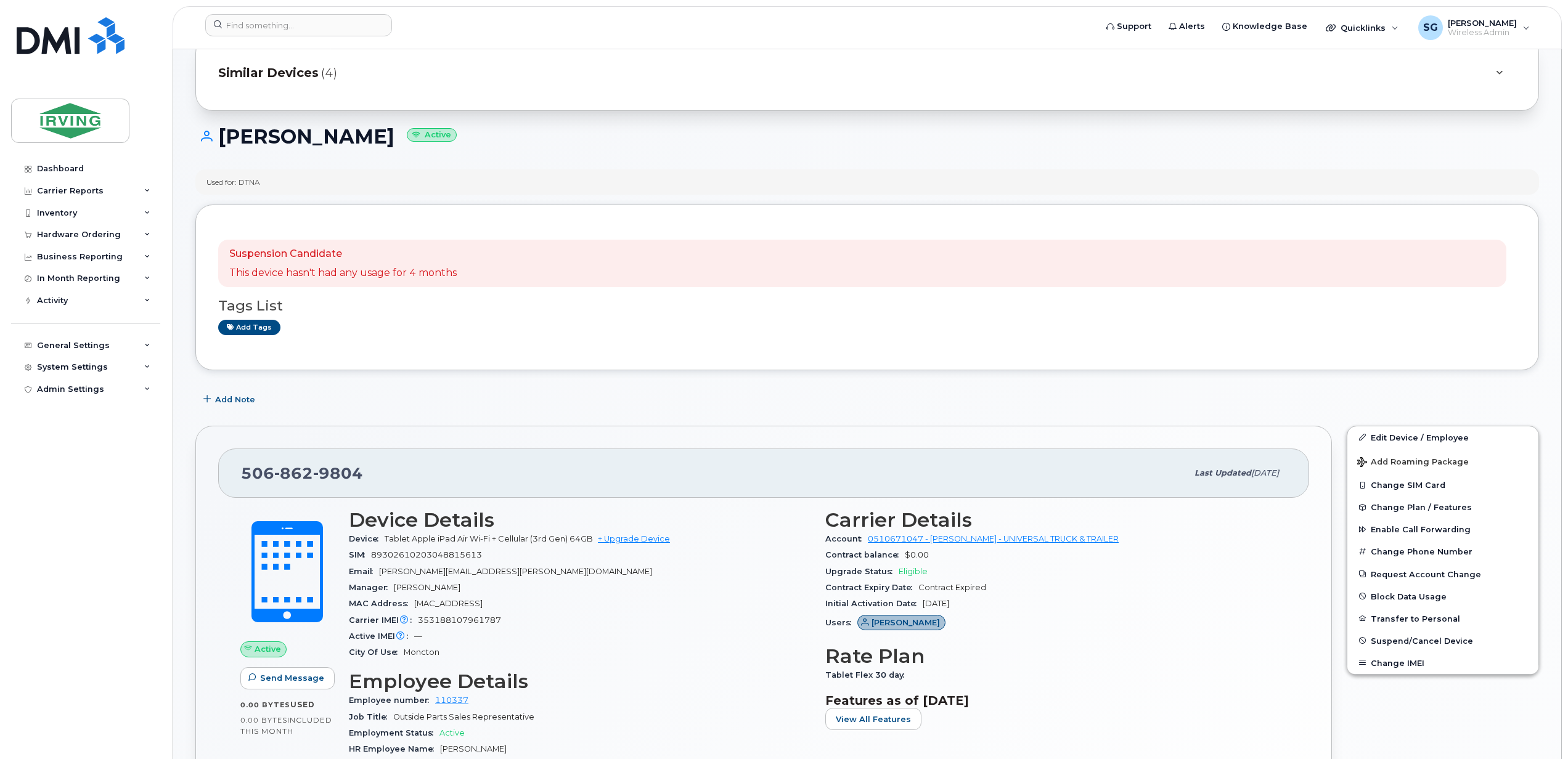
scroll to position [164, 0]
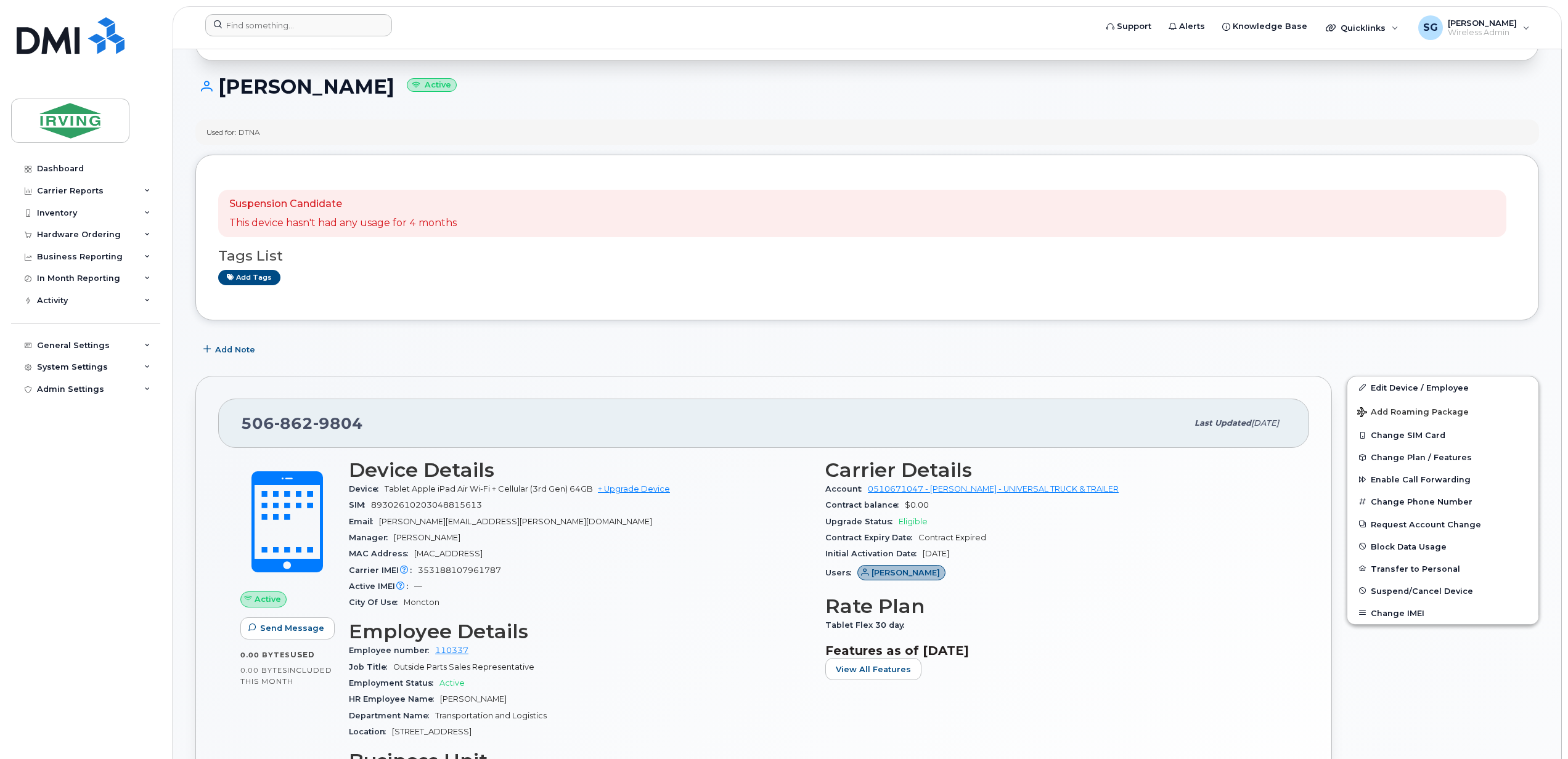
click at [299, 38] on div at bounding box center [646, 28] width 903 height 27
click at [297, 30] on input at bounding box center [299, 26] width 187 height 22
paste input "7826405991"
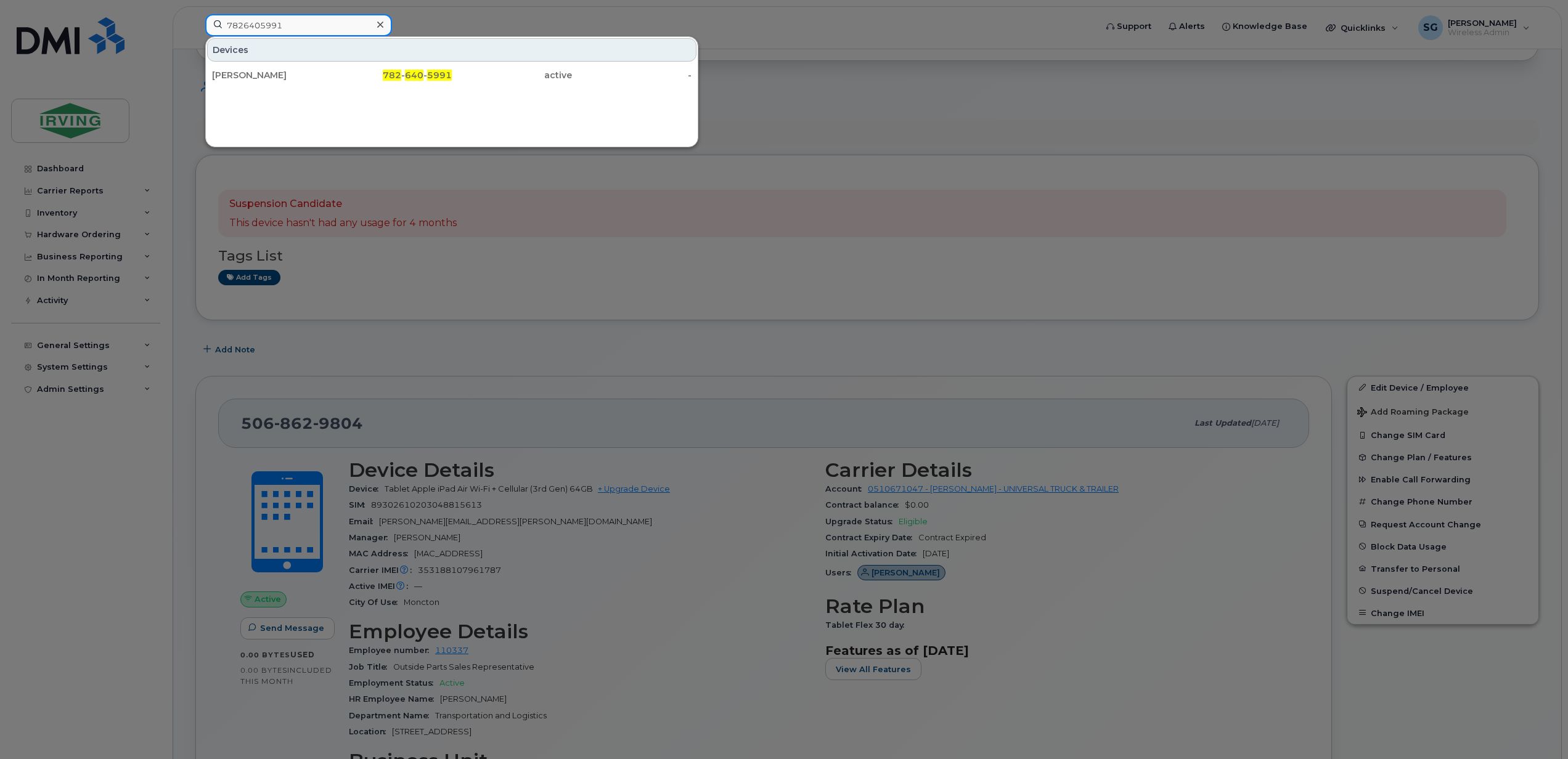
type input "7826405991"
click at [65, 166] on div at bounding box center [784, 380] width 1568 height 759
